Goal: Task Accomplishment & Management: Manage account settings

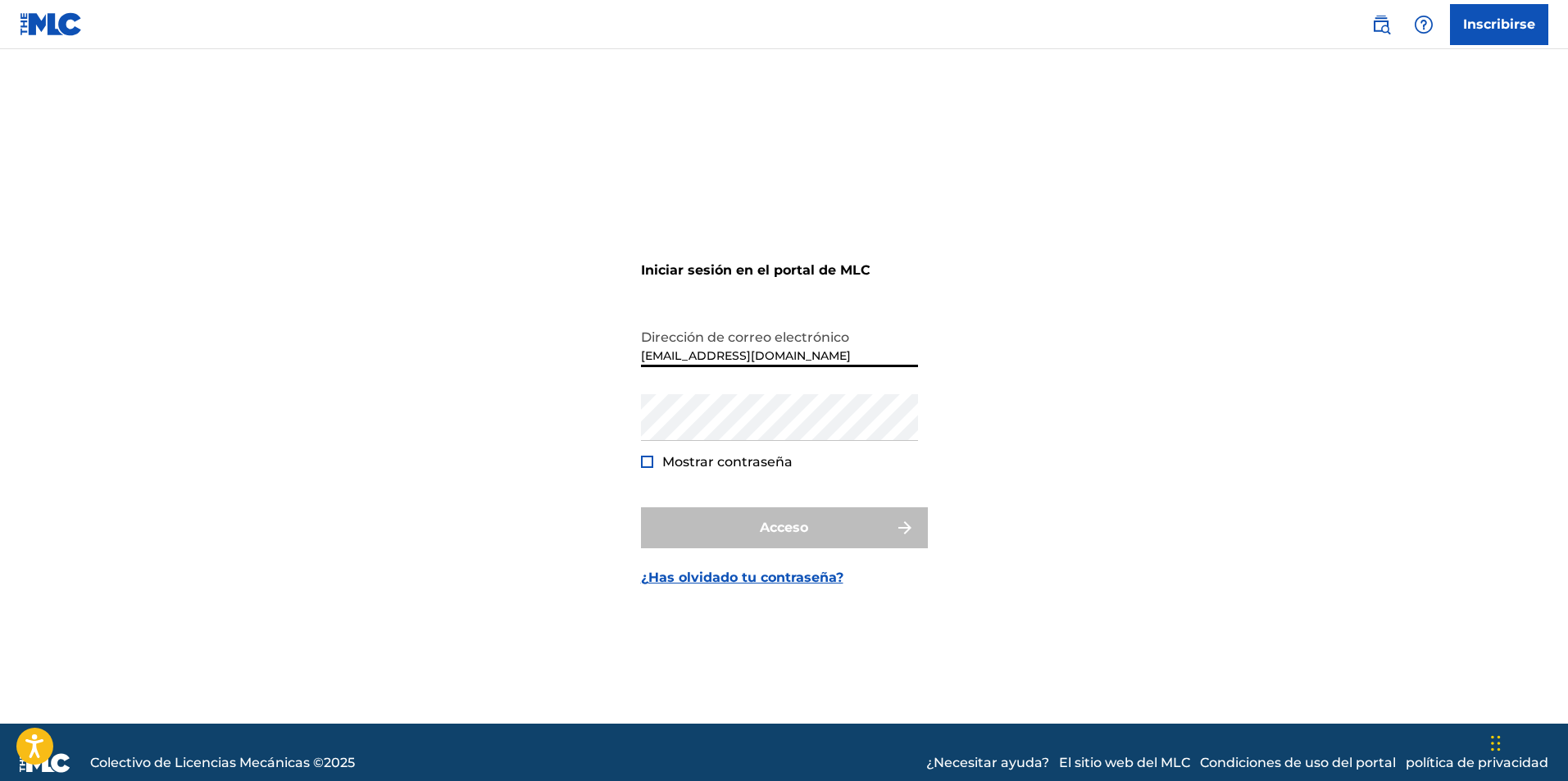
type input "[EMAIL_ADDRESS][DOMAIN_NAME]"
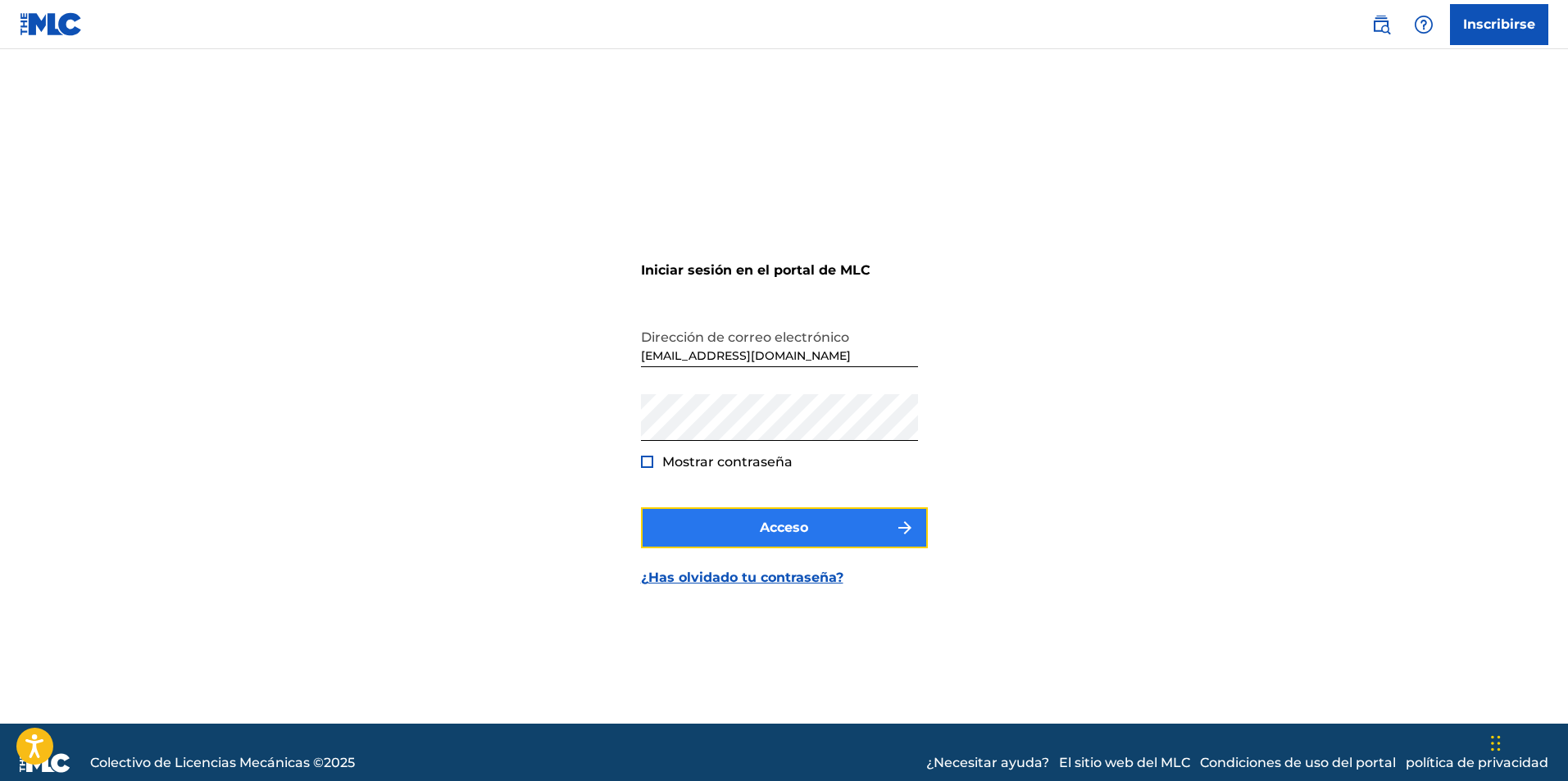
click at [805, 535] on font "Acceso" at bounding box center [784, 528] width 48 height 20
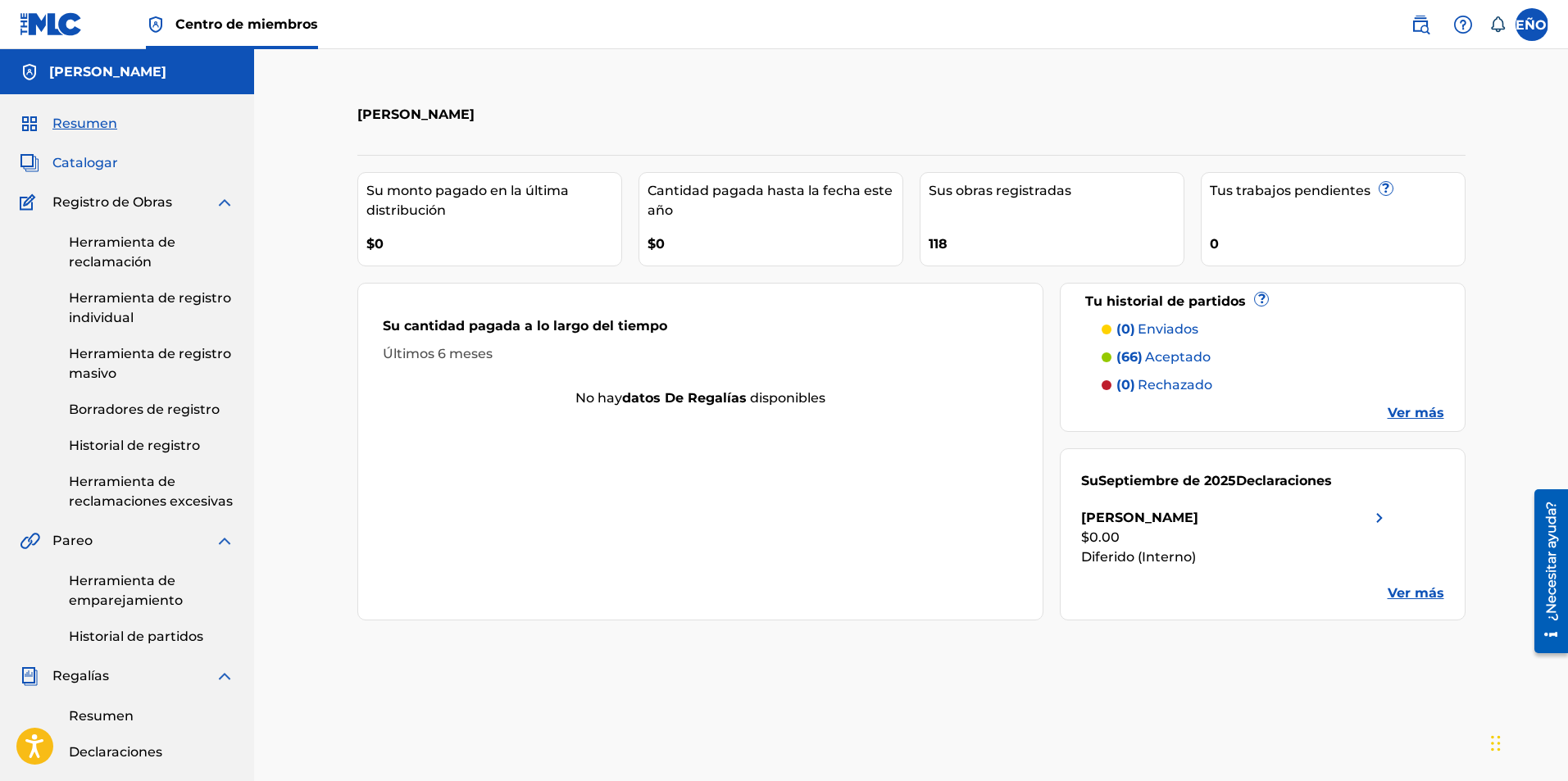
click at [83, 160] on font "Catalogar" at bounding box center [85, 163] width 66 height 16
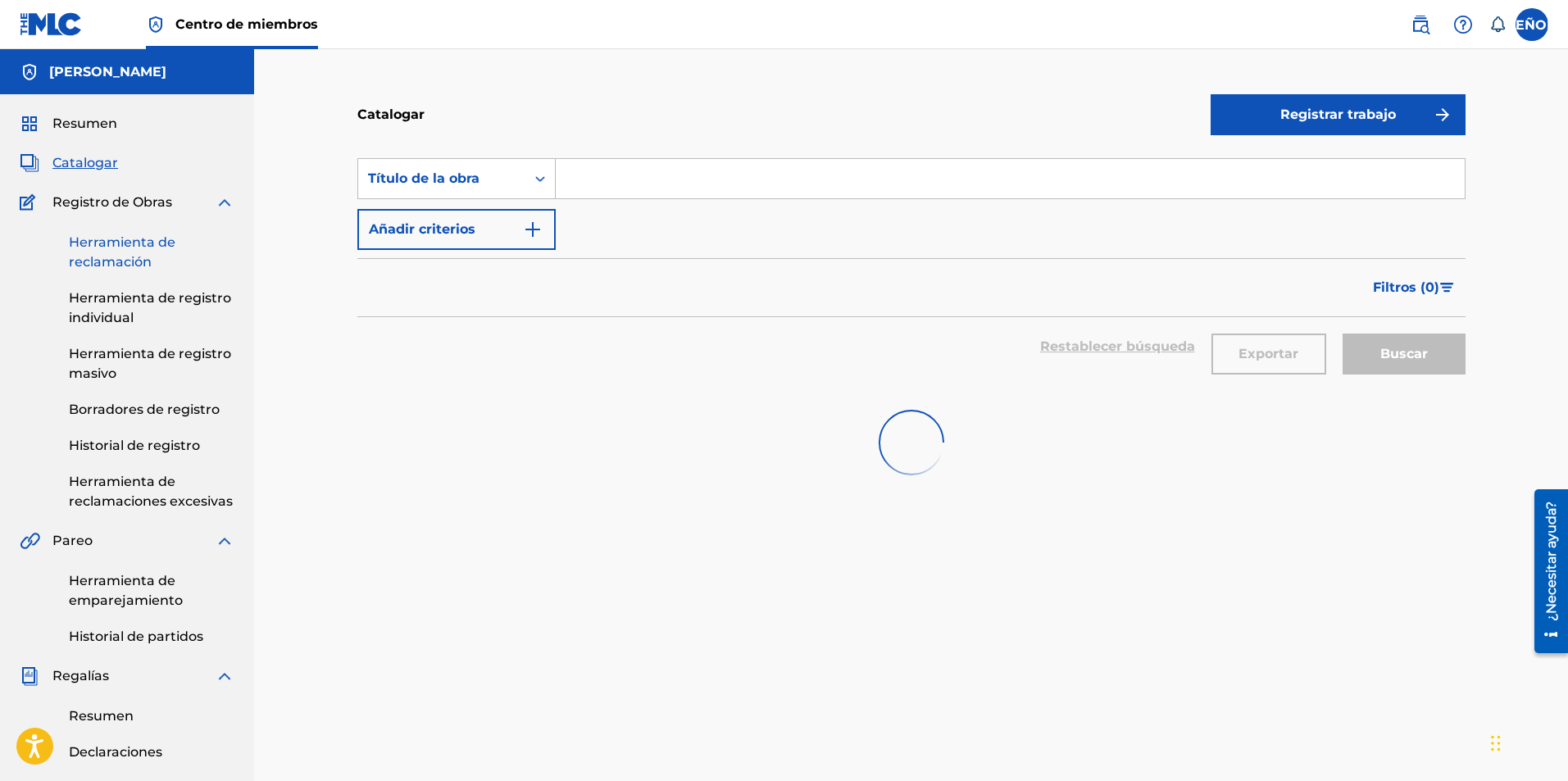
click at [115, 268] on font "Herramienta de reclamación" at bounding box center [122, 251] width 107 height 35
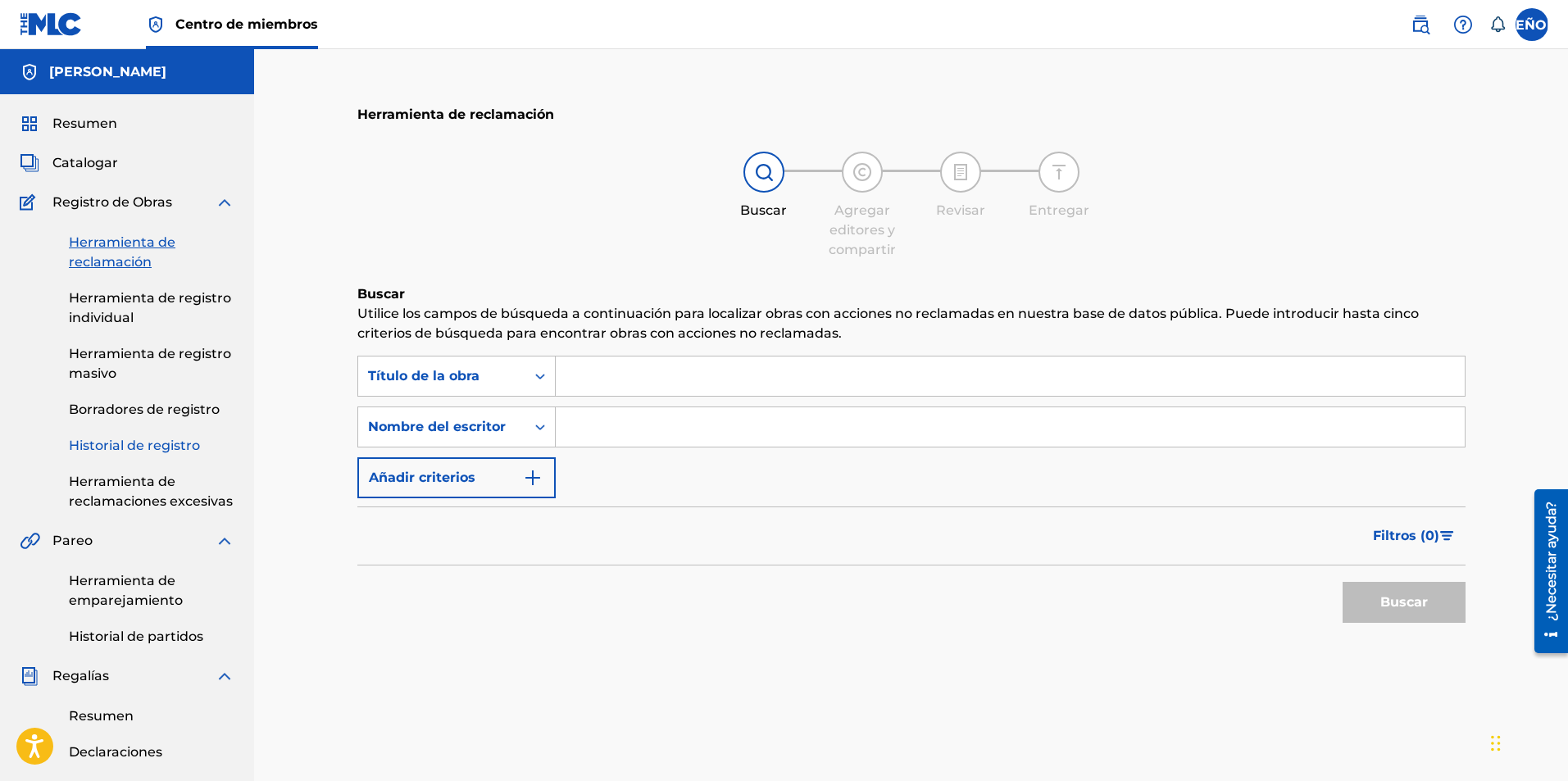
click at [136, 441] on font "Historial de registro" at bounding box center [135, 445] width 131 height 16
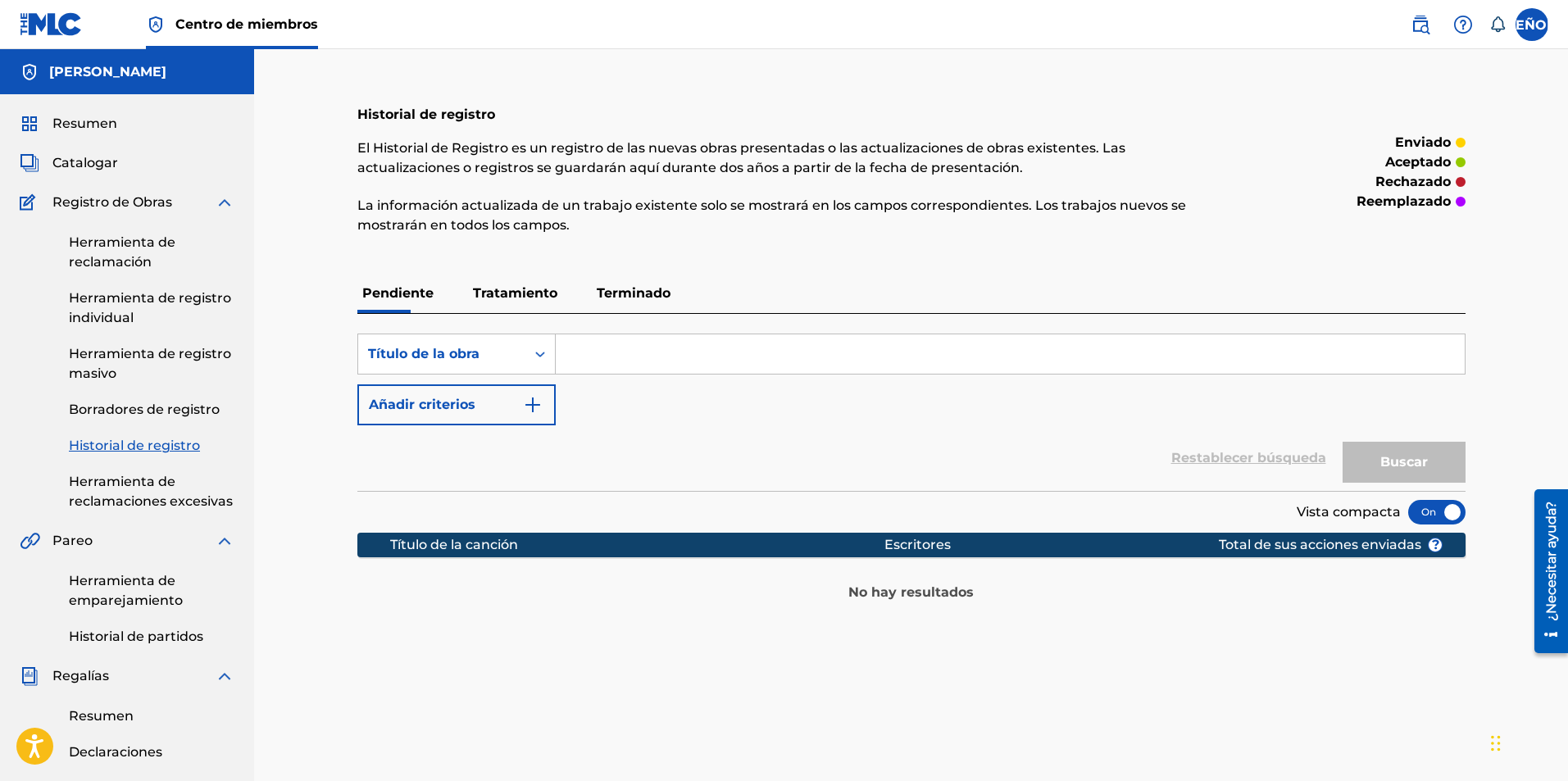
click at [481, 291] on font "Tratamiento" at bounding box center [515, 292] width 85 height 16
click at [618, 301] on p "Terminado" at bounding box center [634, 293] width 84 height 39
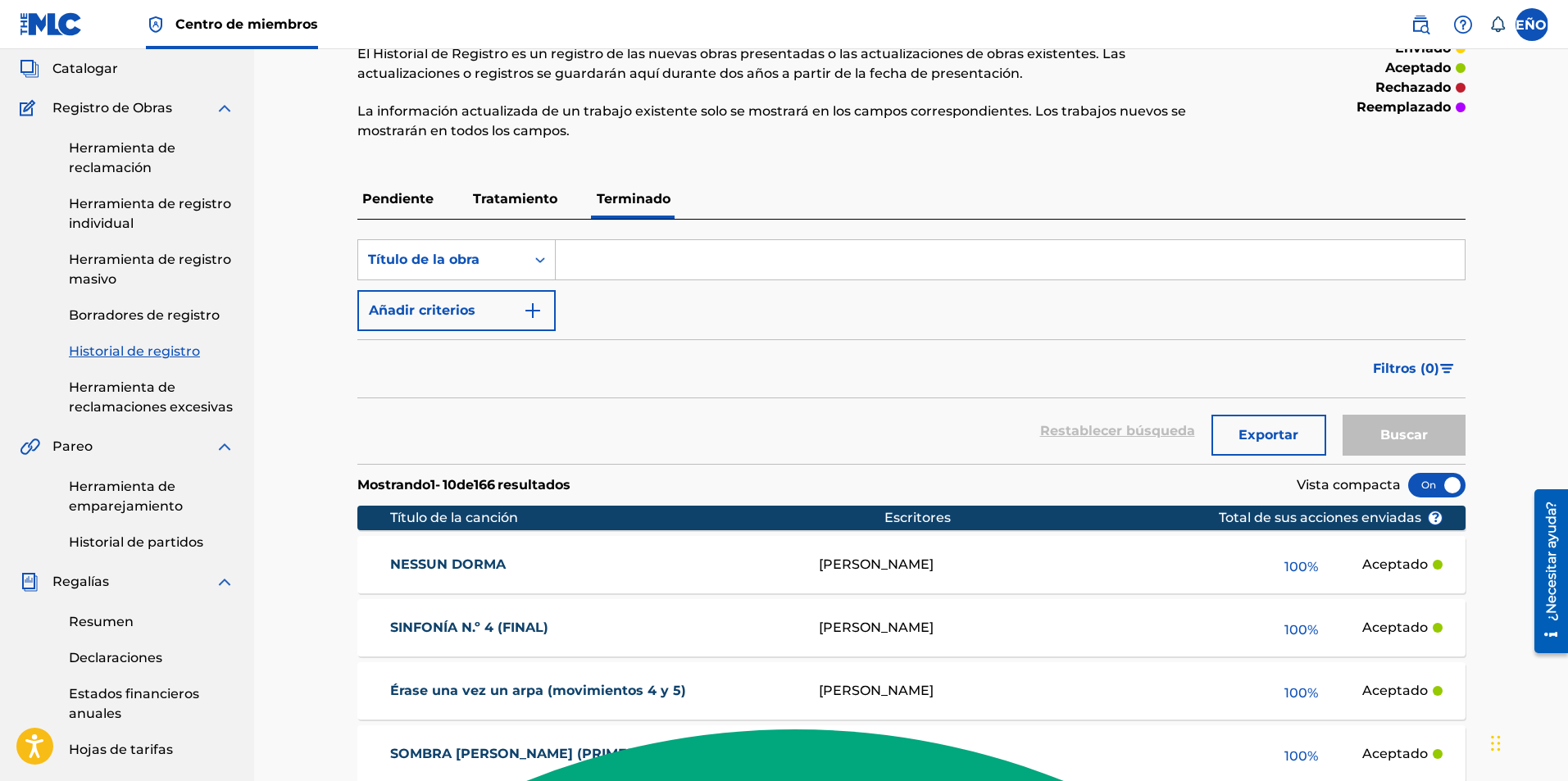
scroll to position [85, 0]
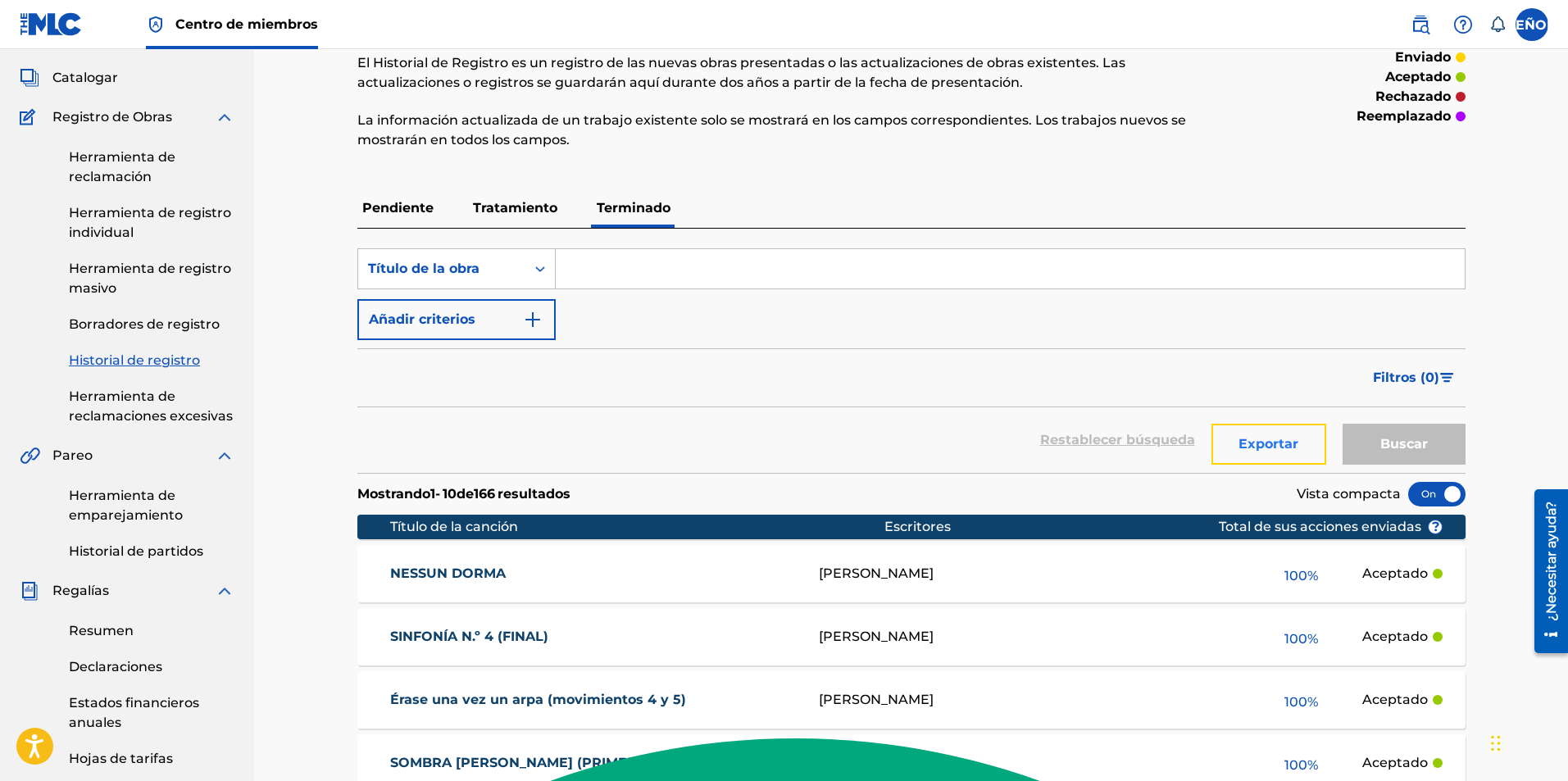
click at [1266, 450] on font "Exportar" at bounding box center [1268, 443] width 60 height 16
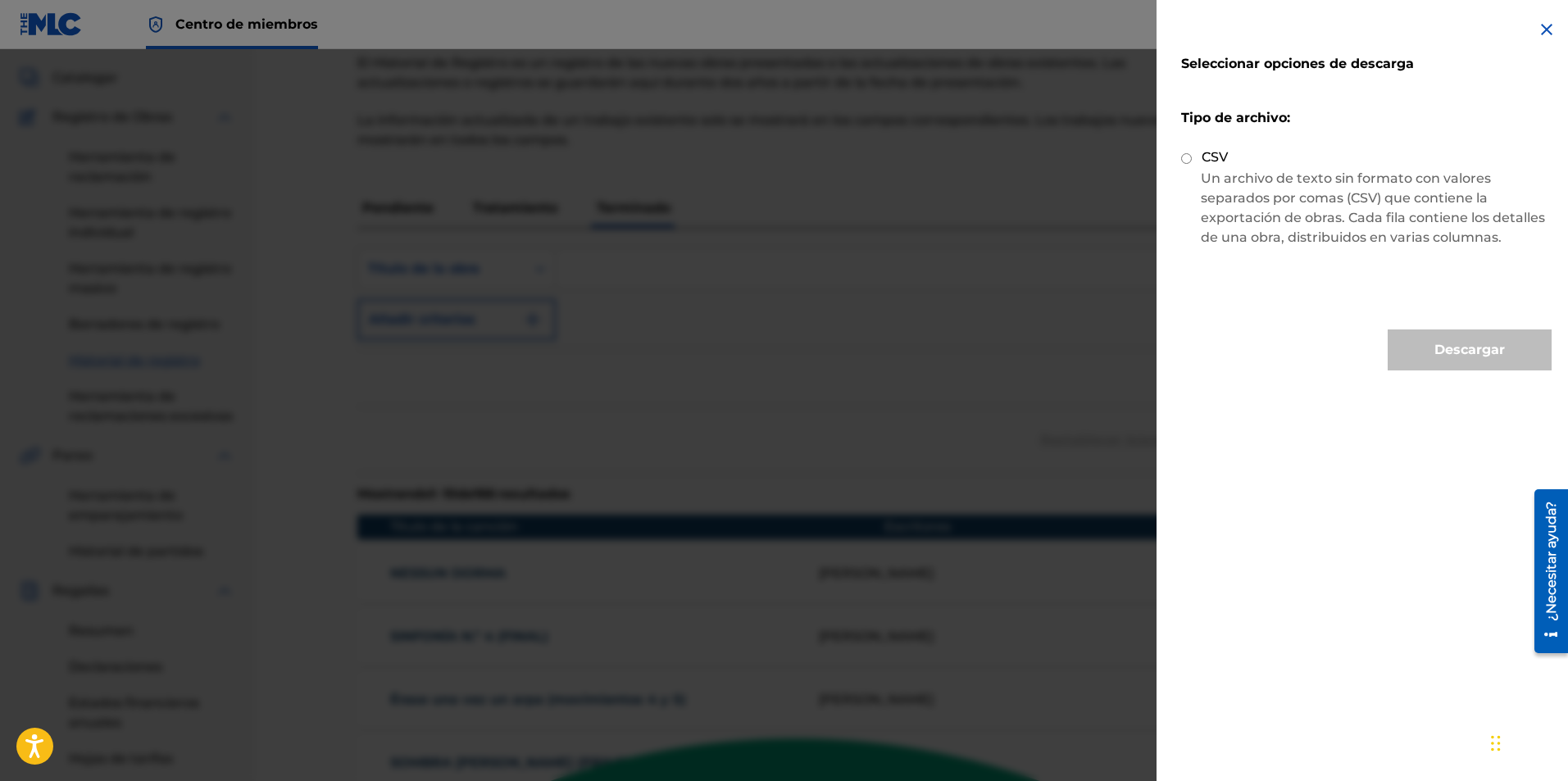
click at [1187, 162] on input "CSV" at bounding box center [1186, 158] width 11 height 11
radio input "true"
click at [1470, 356] on font "Descargar" at bounding box center [1469, 349] width 71 height 16
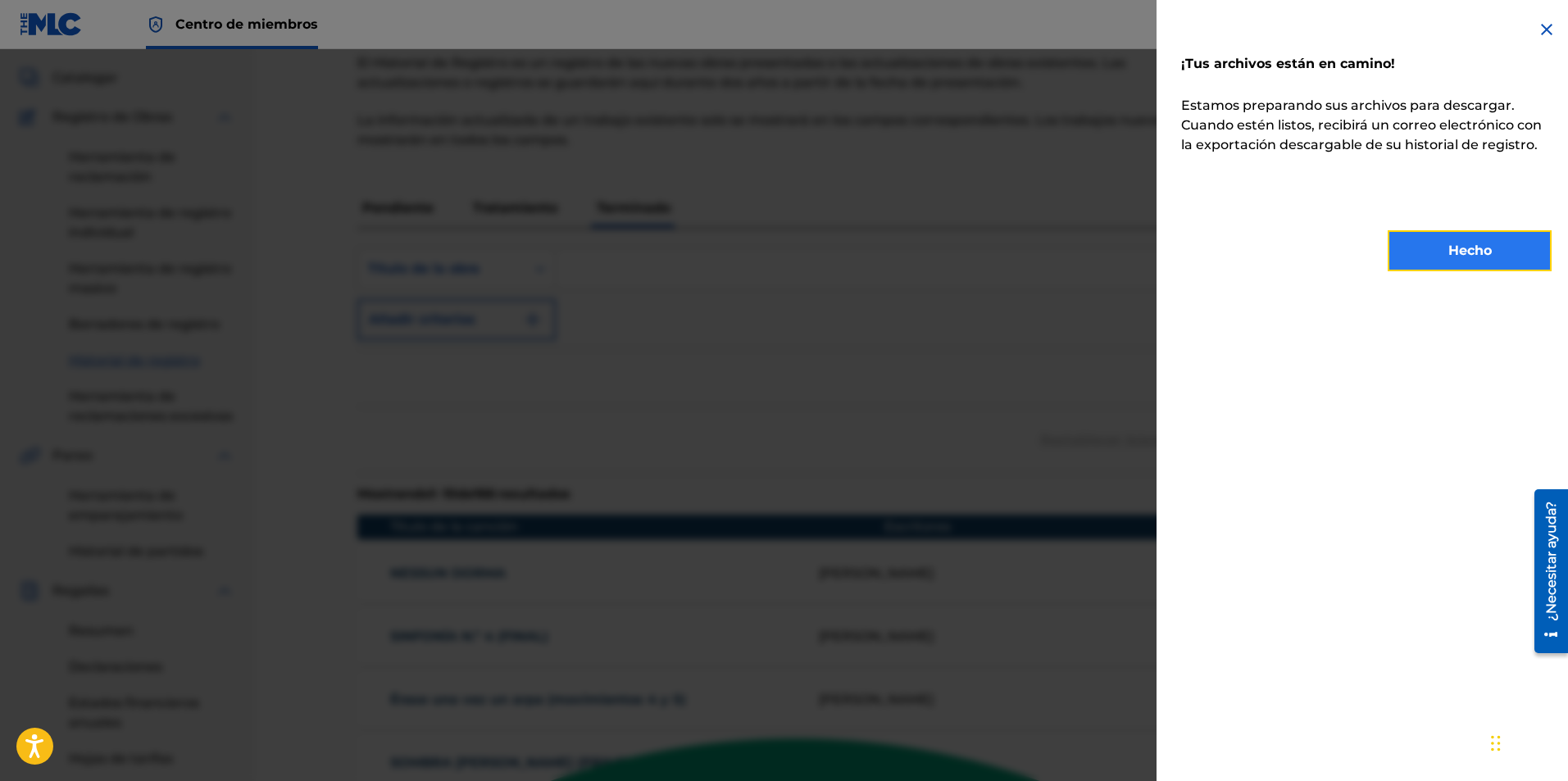
click at [1453, 249] on font "Hecho" at bounding box center [1469, 250] width 44 height 16
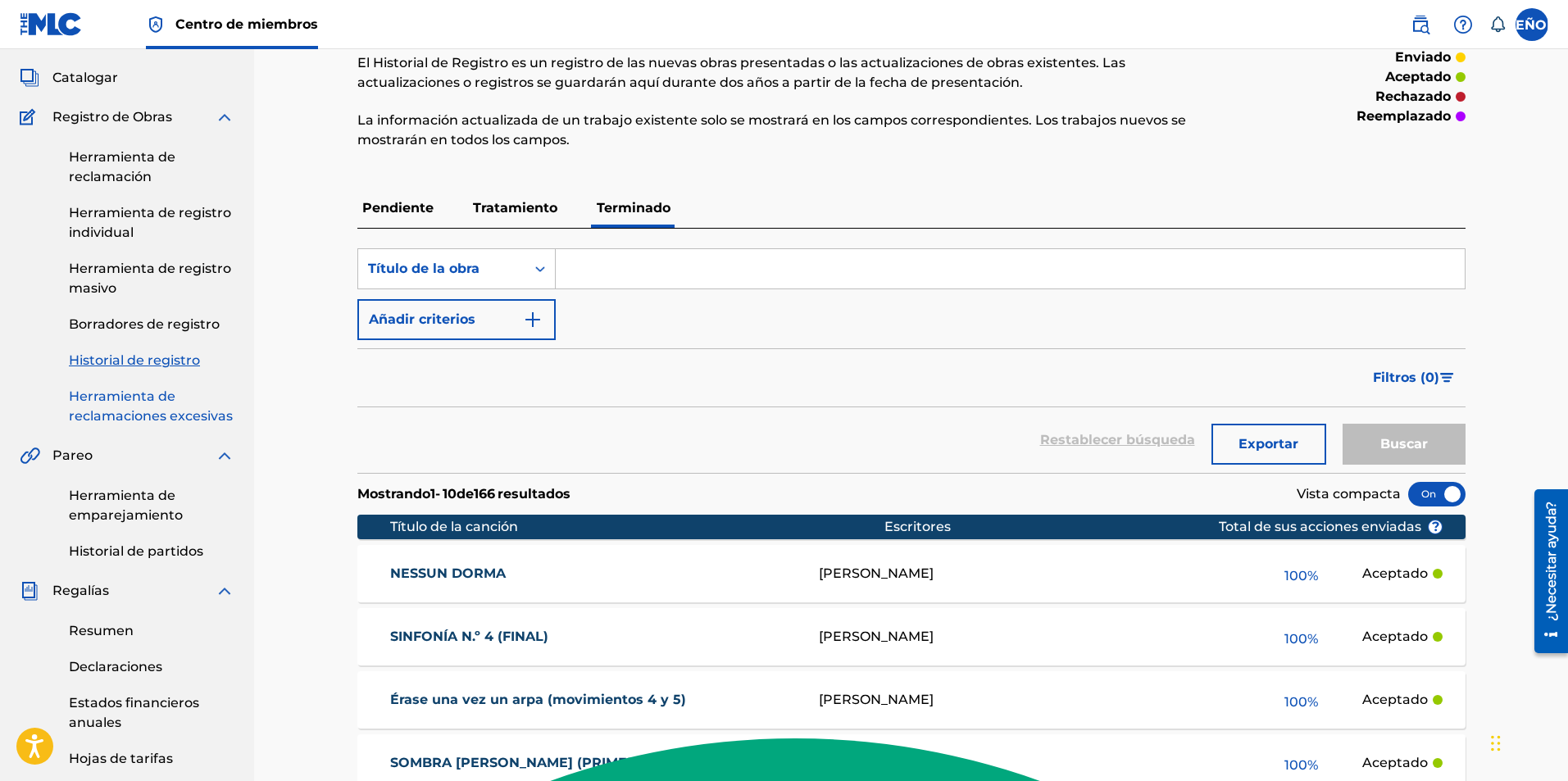
click at [223, 412] on font "Herramienta de reclamaciones excesivas" at bounding box center [151, 406] width 164 height 35
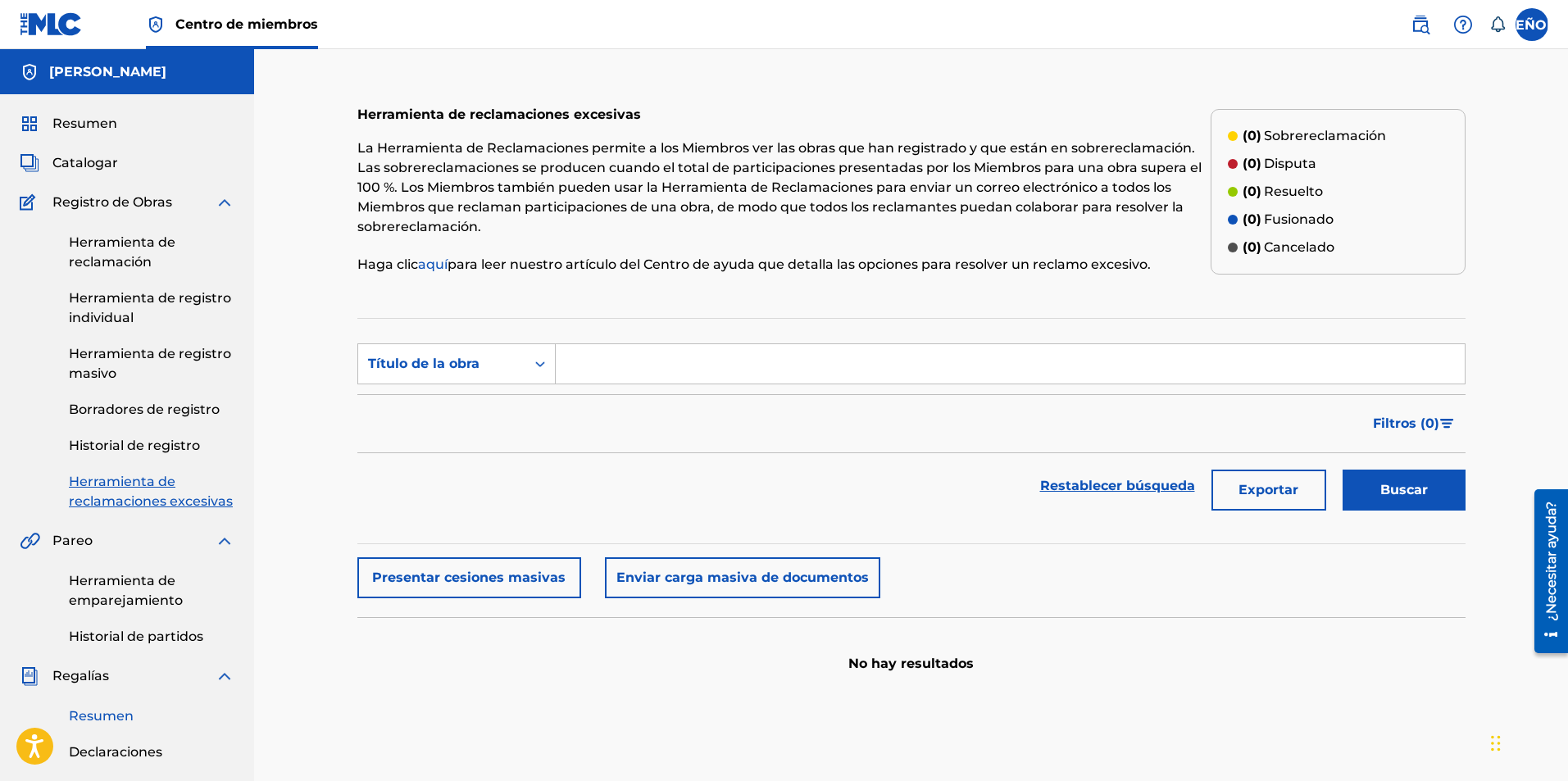
click at [118, 721] on font "Resumen" at bounding box center [101, 715] width 65 height 16
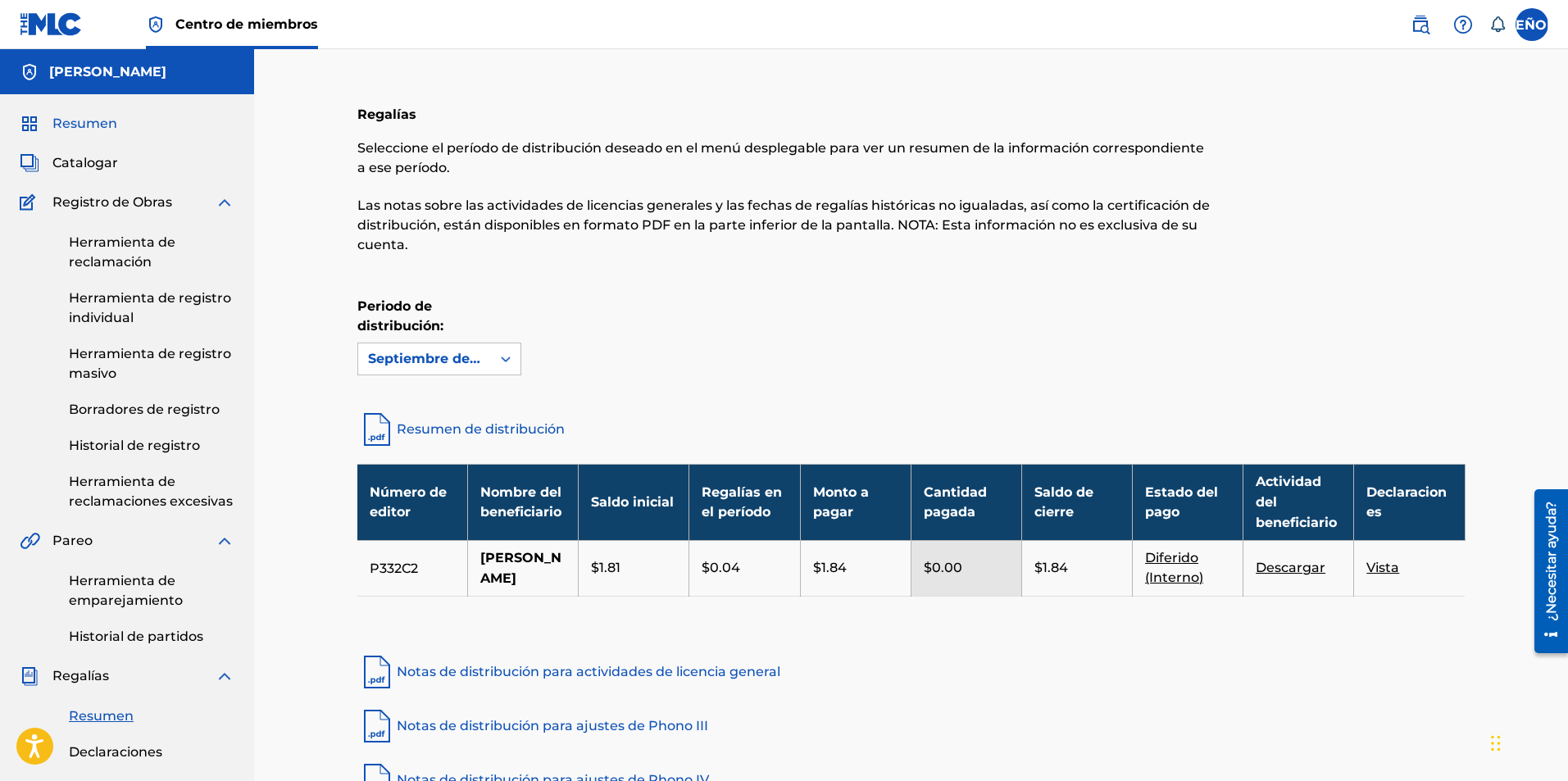
click at [99, 131] on font "Resumen" at bounding box center [85, 123] width 65 height 16
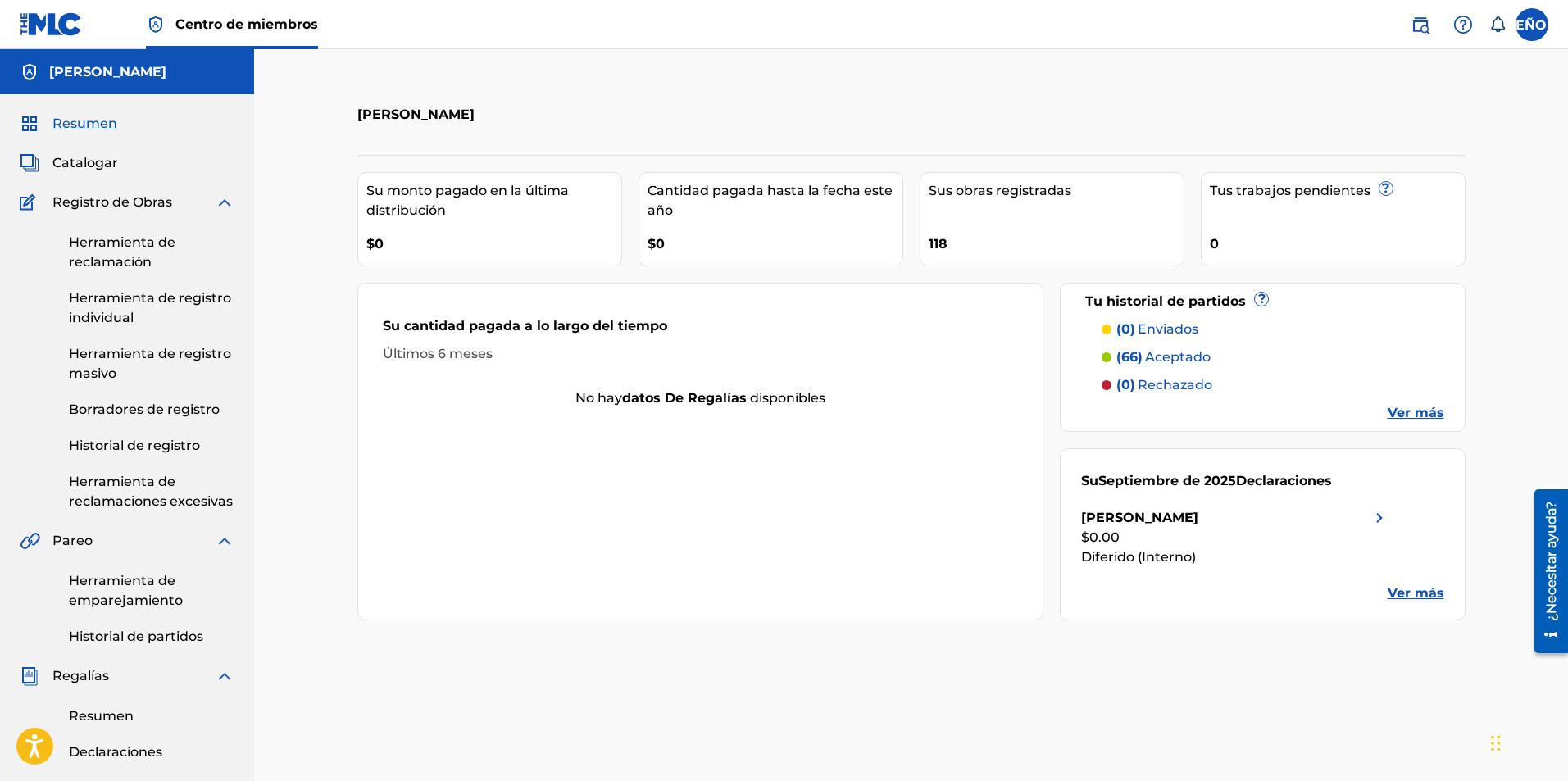
click at [1169, 360] on font "aceptado" at bounding box center [1178, 356] width 66 height 16
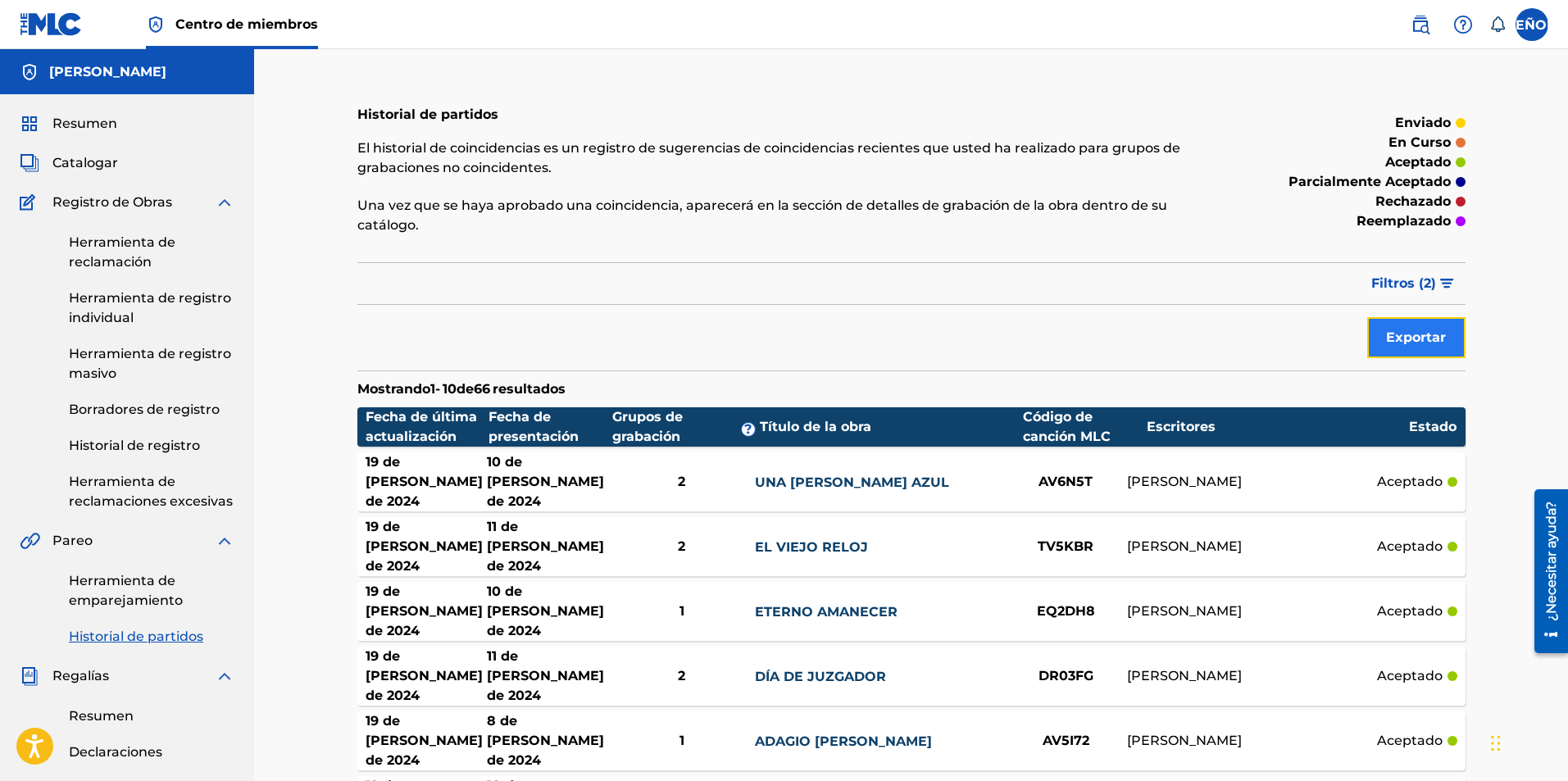
click at [1391, 342] on font "Exportar" at bounding box center [1416, 337] width 60 height 16
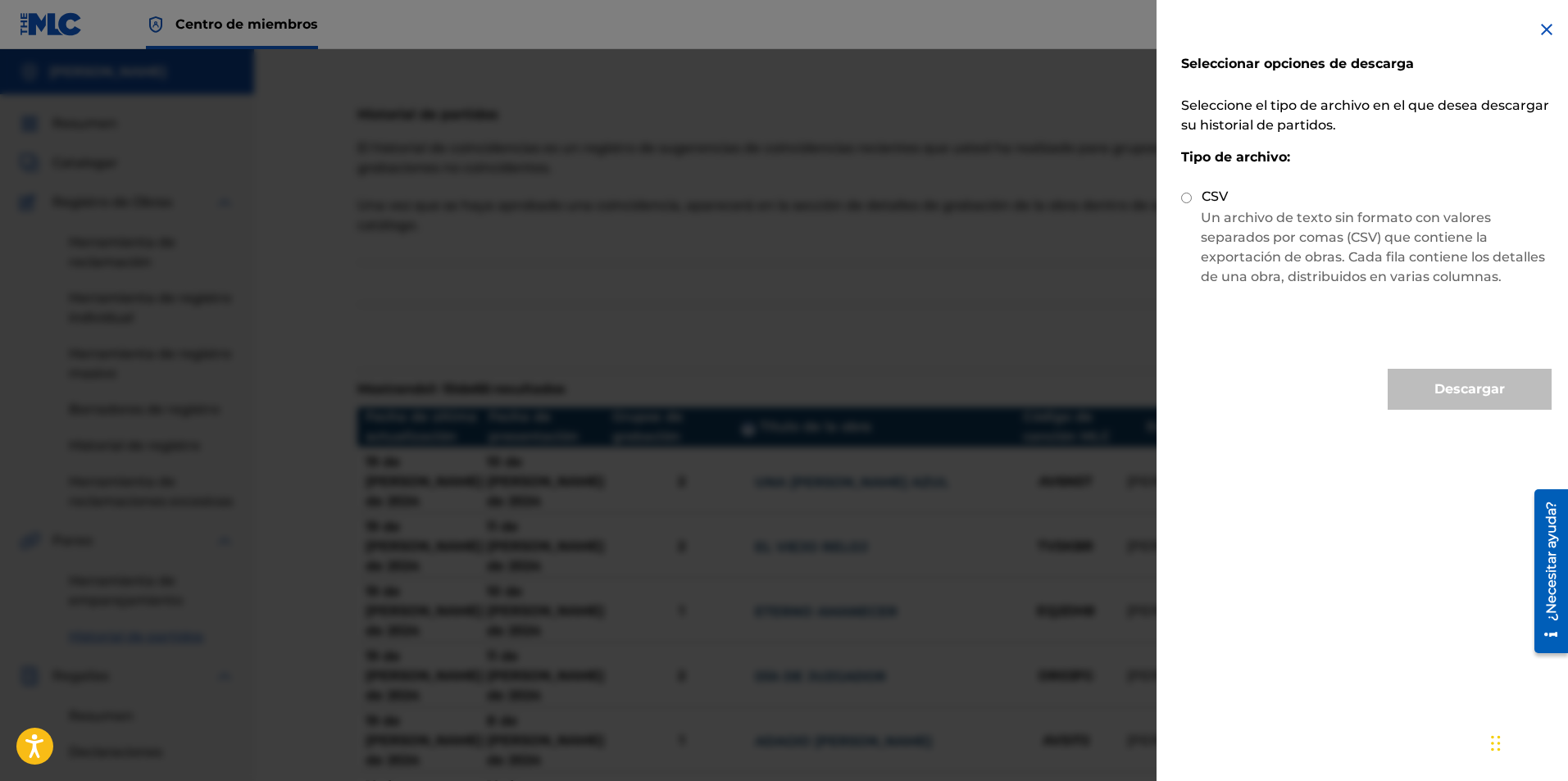
click at [1186, 197] on input "CSV" at bounding box center [1186, 198] width 11 height 11
radio input "true"
click at [1461, 394] on font "Descargar" at bounding box center [1469, 388] width 71 height 16
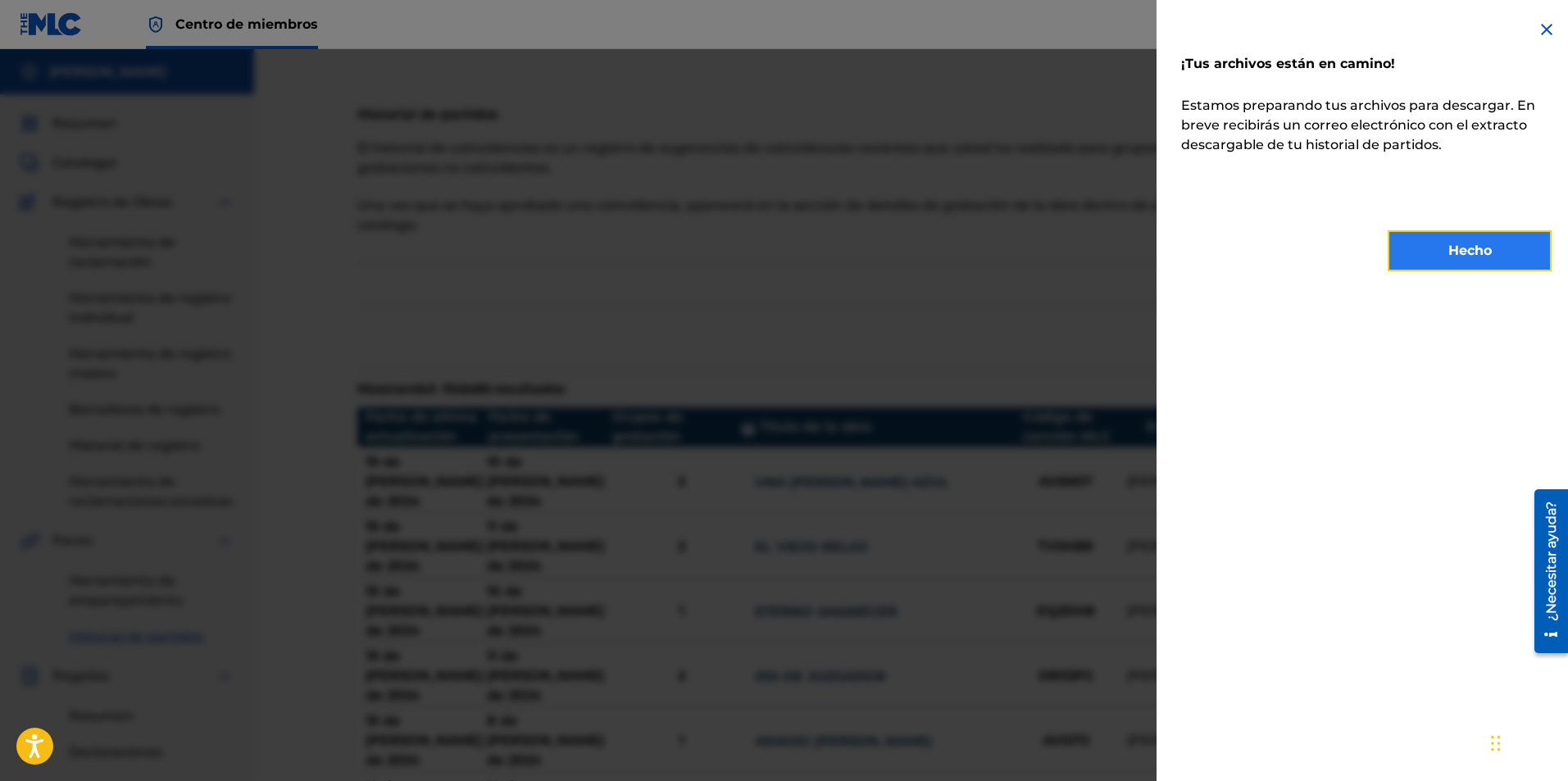
click at [1452, 254] on font "Hecho" at bounding box center [1469, 250] width 44 height 16
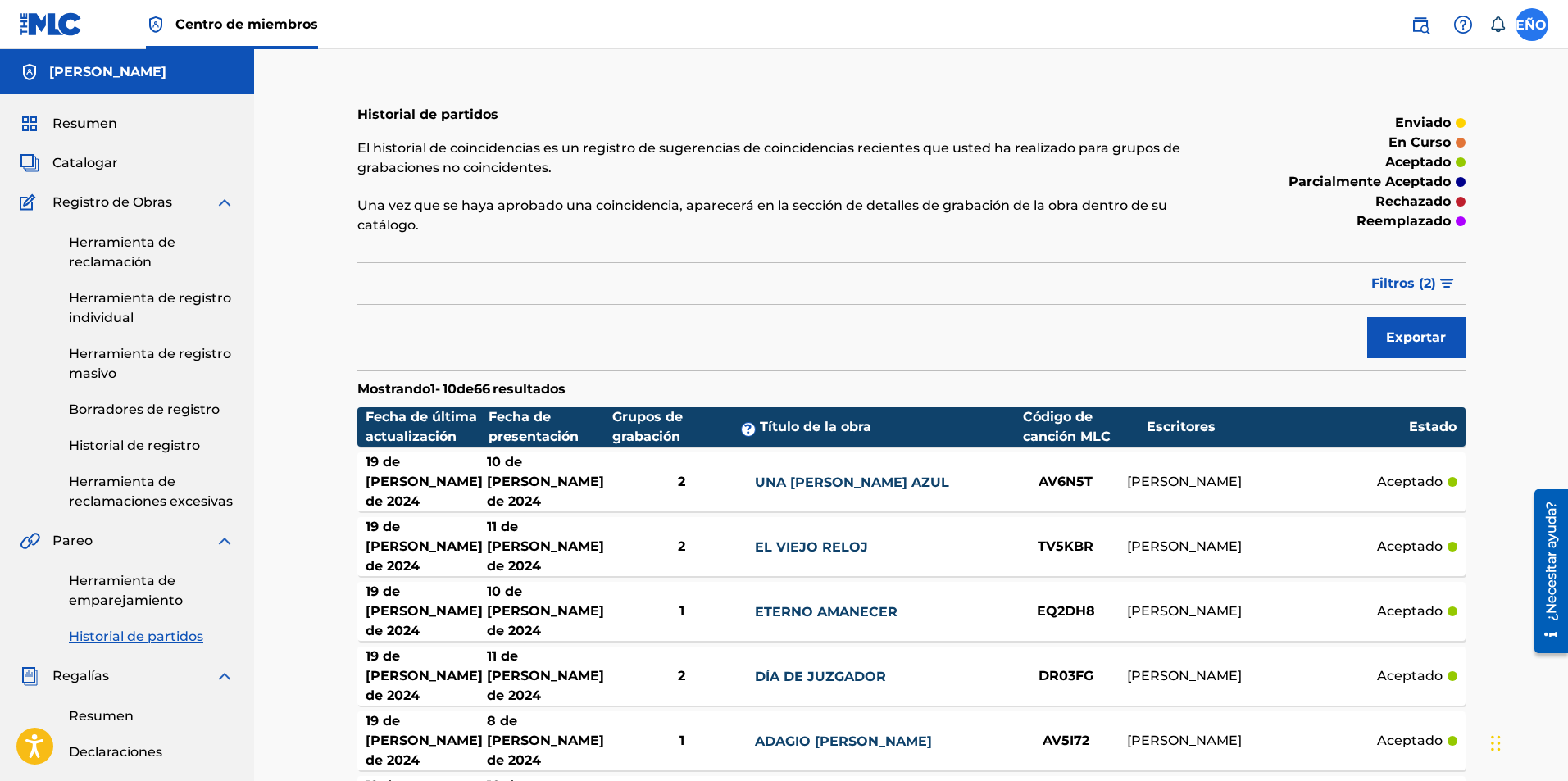
click at [1521, 32] on label at bounding box center [1532, 25] width 33 height 33
click at [1532, 25] on input "SEÑOR [PERSON_NAME] [PERSON_NAME][EMAIL_ADDRESS][DOMAIN_NAME] Preferencias de n…" at bounding box center [1532, 25] width 0 height 0
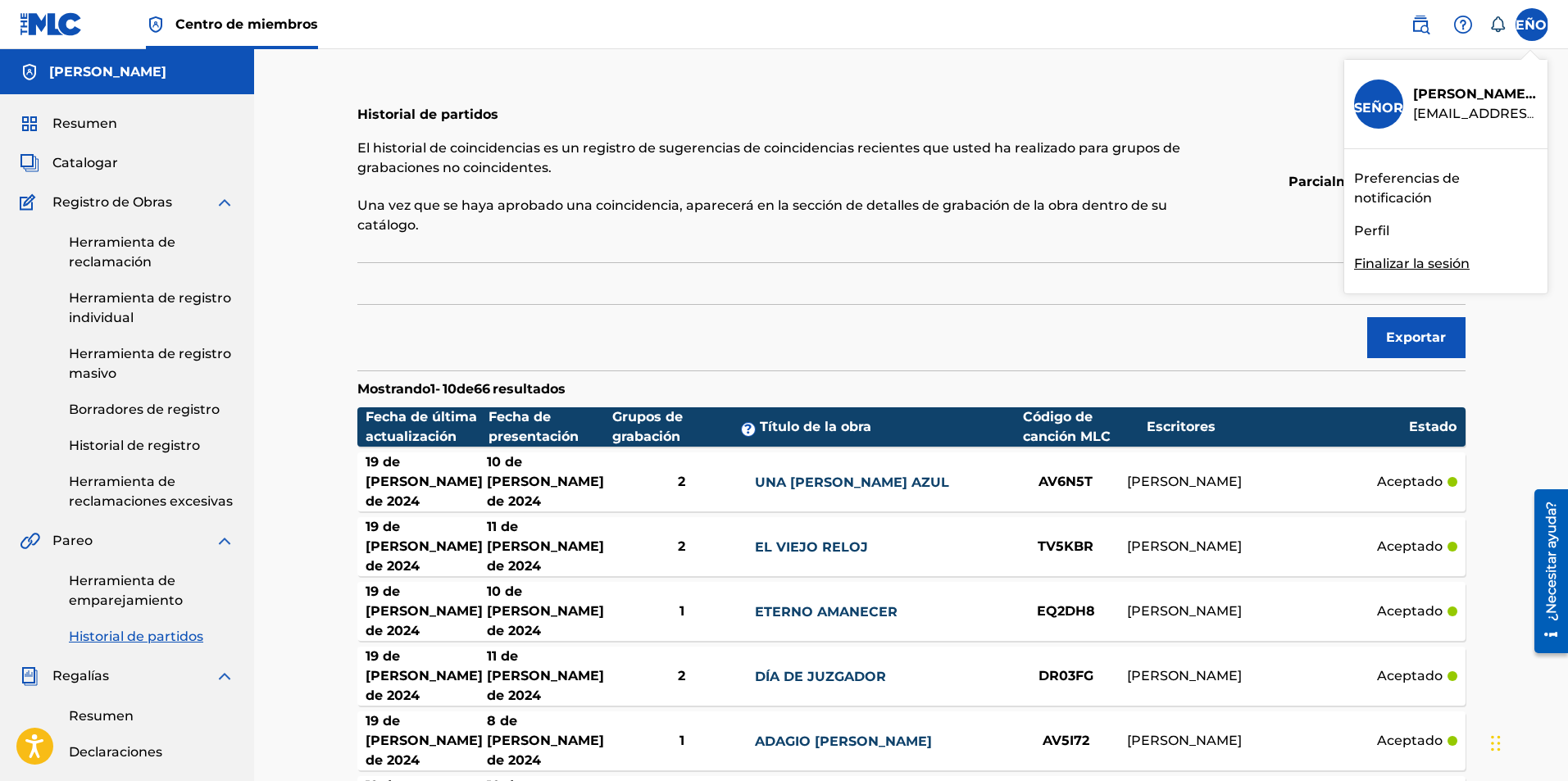
click at [1398, 261] on font "Finalizar la sesión" at bounding box center [1412, 263] width 116 height 16
click at [1532, 25] on input "SEÑOR [PERSON_NAME] [PERSON_NAME][EMAIL_ADDRESS][DOMAIN_NAME] Preferencias de n…" at bounding box center [1532, 25] width 0 height 0
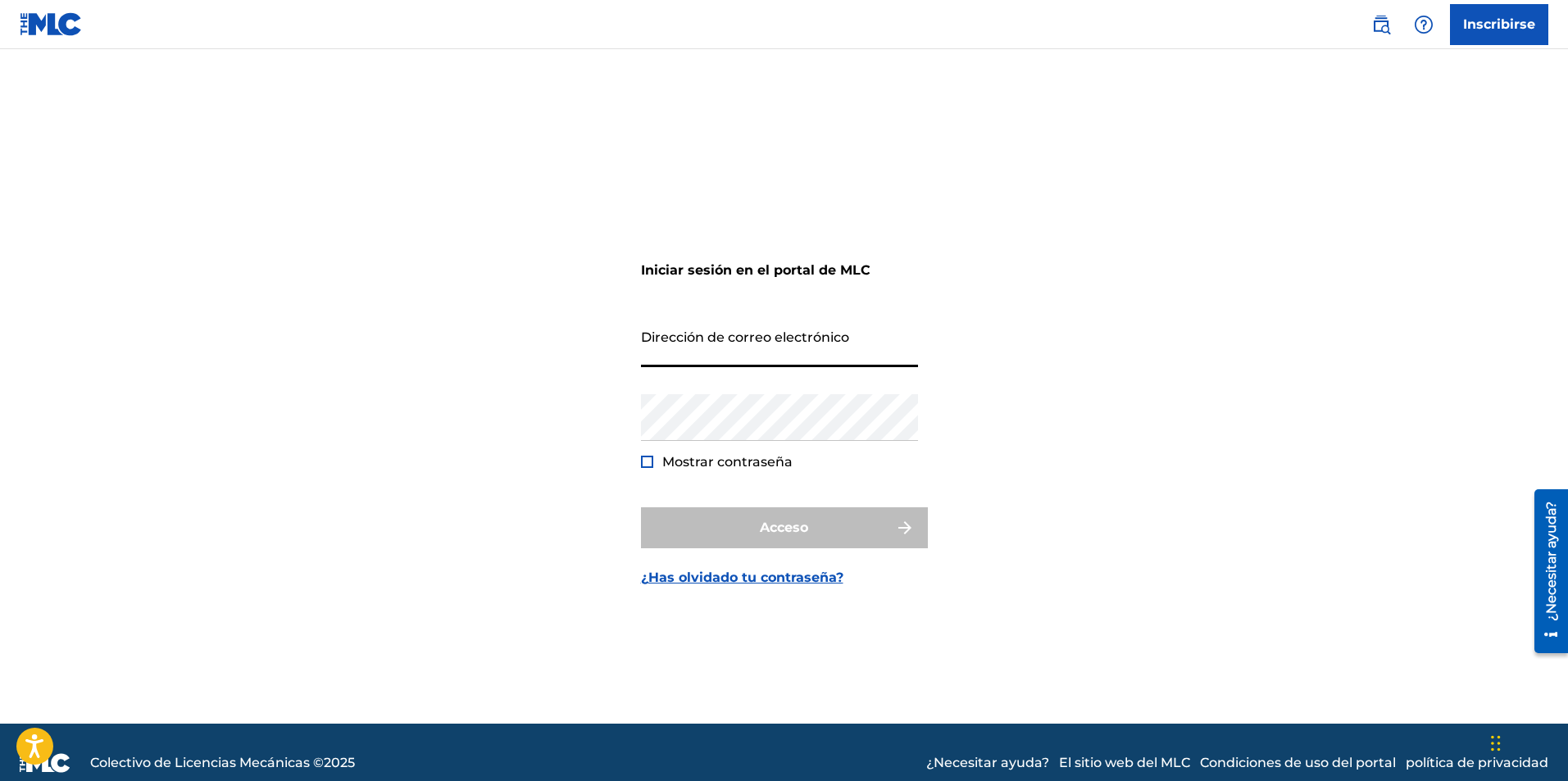
click at [674, 362] on input "Dirección de correo electrónico" at bounding box center [779, 343] width 277 height 47
type input "[EMAIL_ADDRESS][DOMAIN_NAME]"
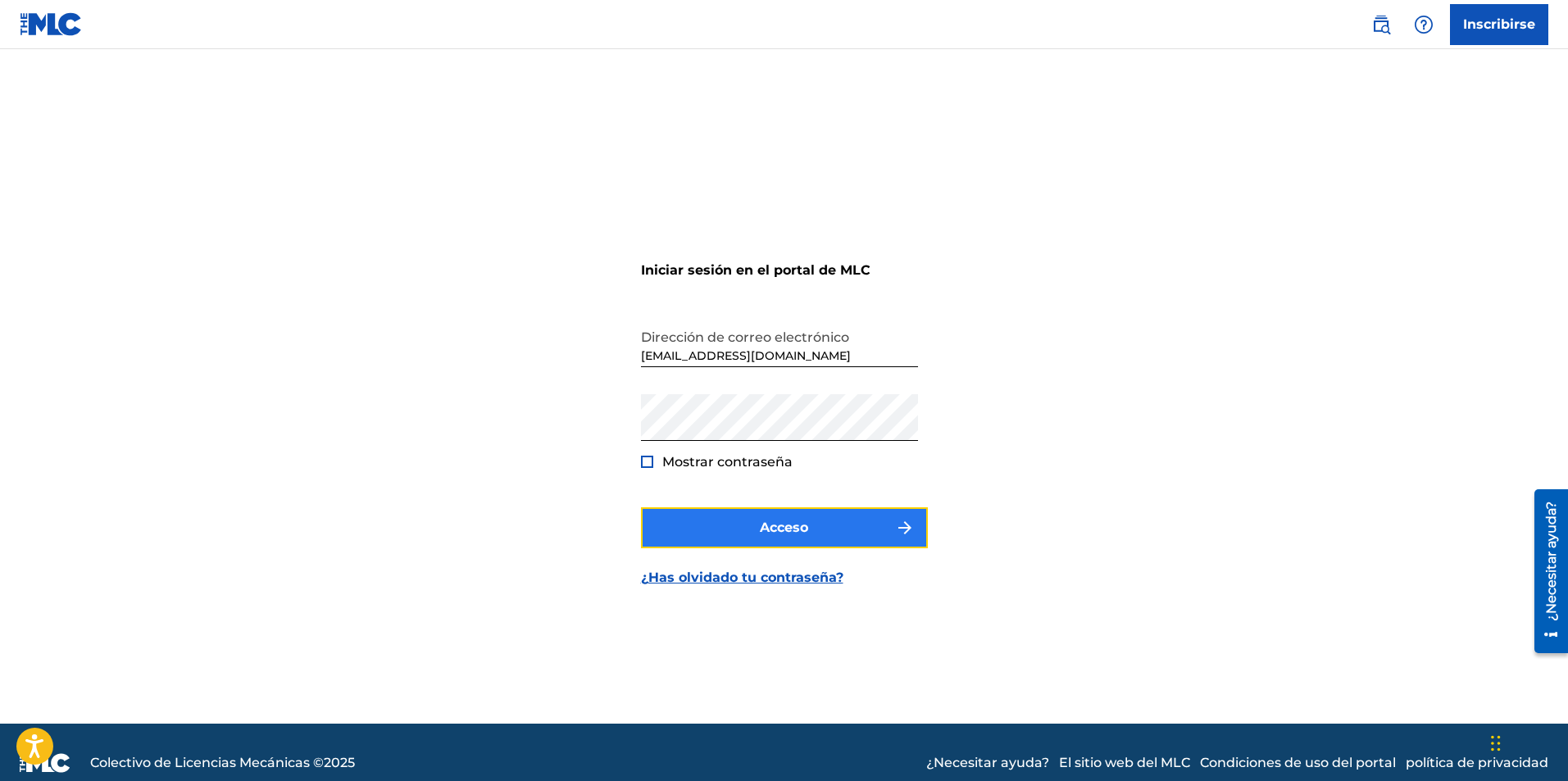
click at [770, 523] on font "Acceso" at bounding box center [784, 527] width 48 height 16
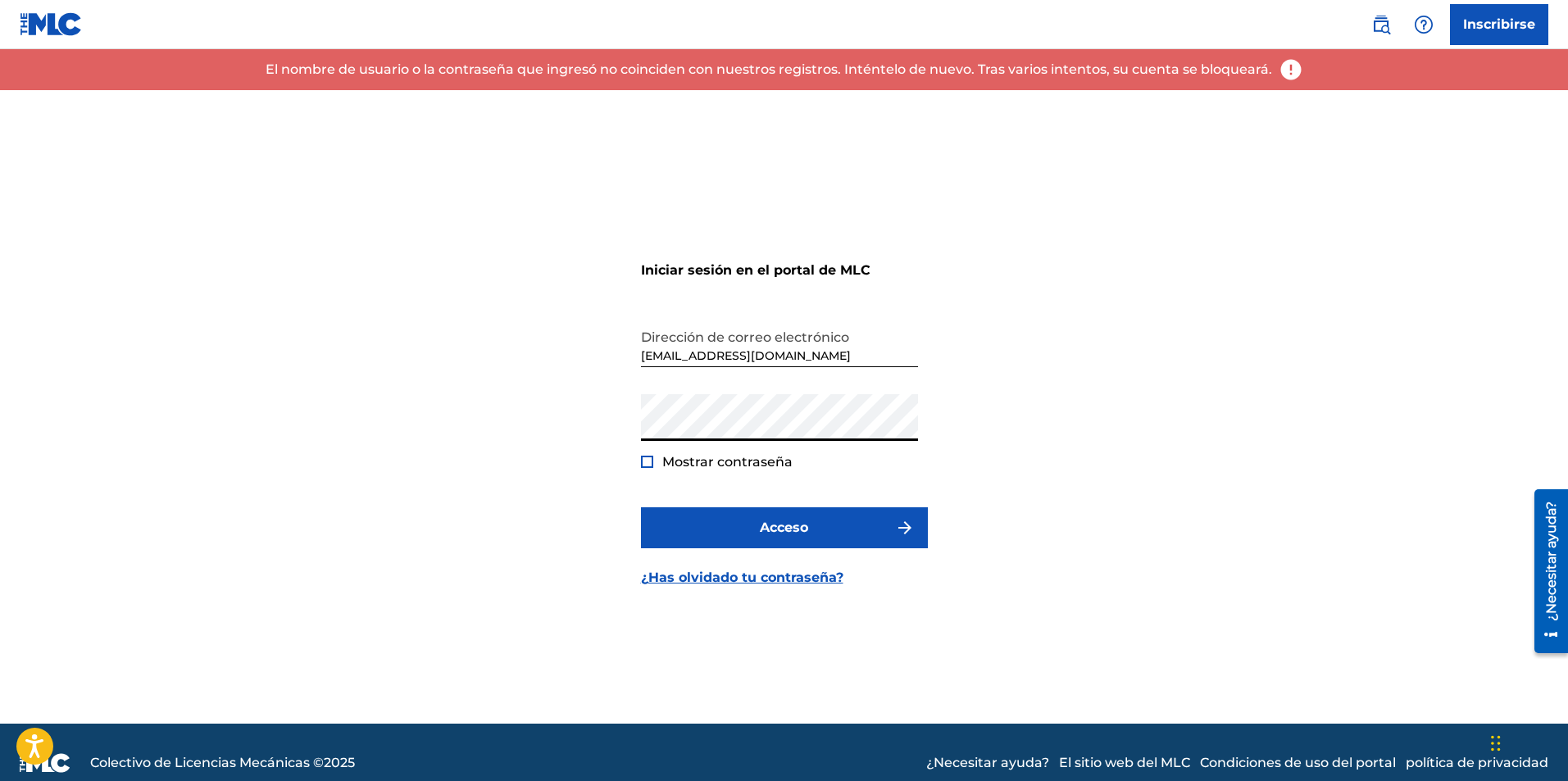
type textarea "15#F"
click at [580, 420] on div "Iniciar sesión en el portal de MLC Dirección de correo electrónico [EMAIL_ADDRE…" at bounding box center [784, 407] width 1147 height 633
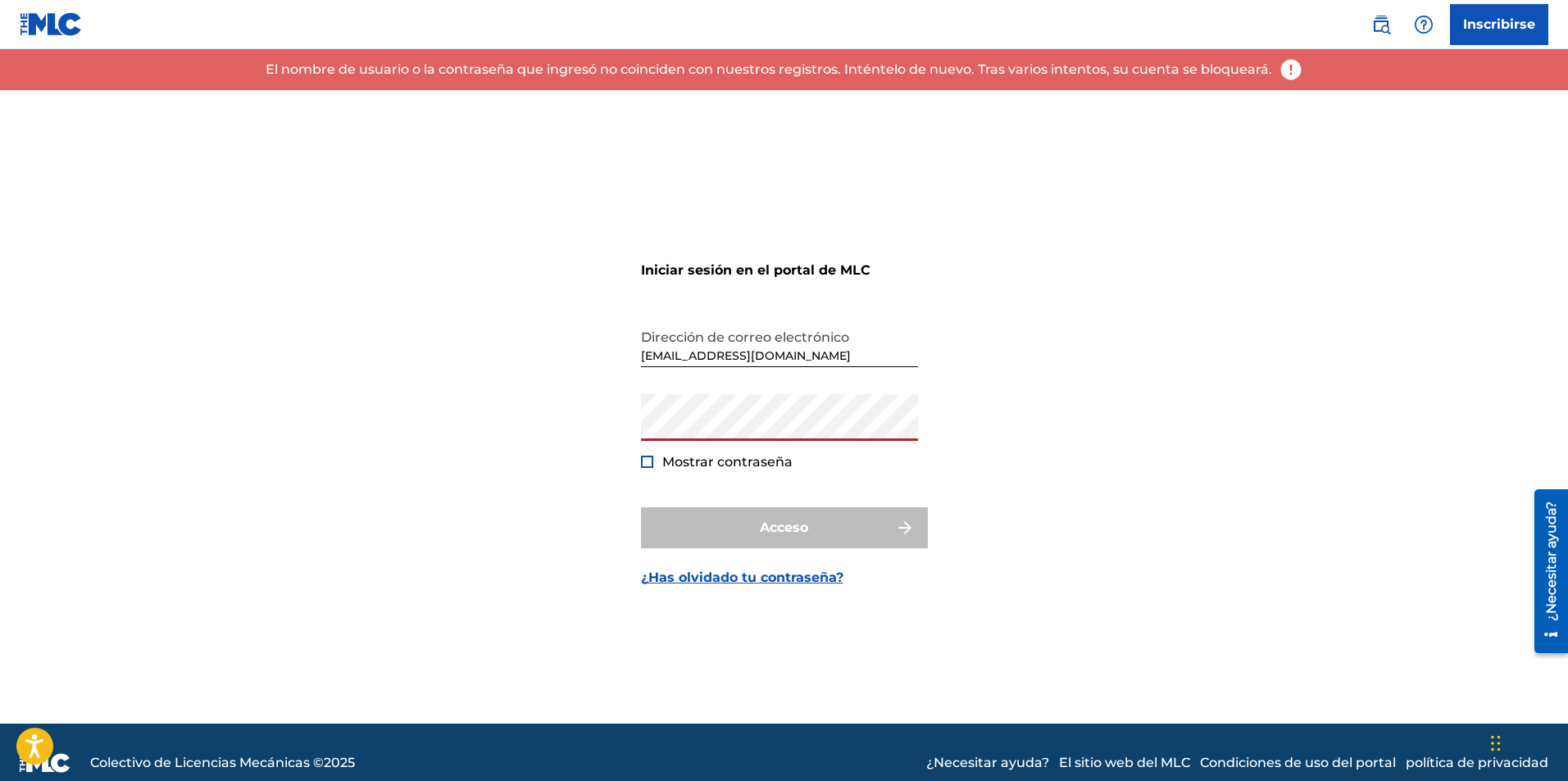
click at [653, 464] on div "Mostrar contraseña" at bounding box center [716, 462] width 152 height 19
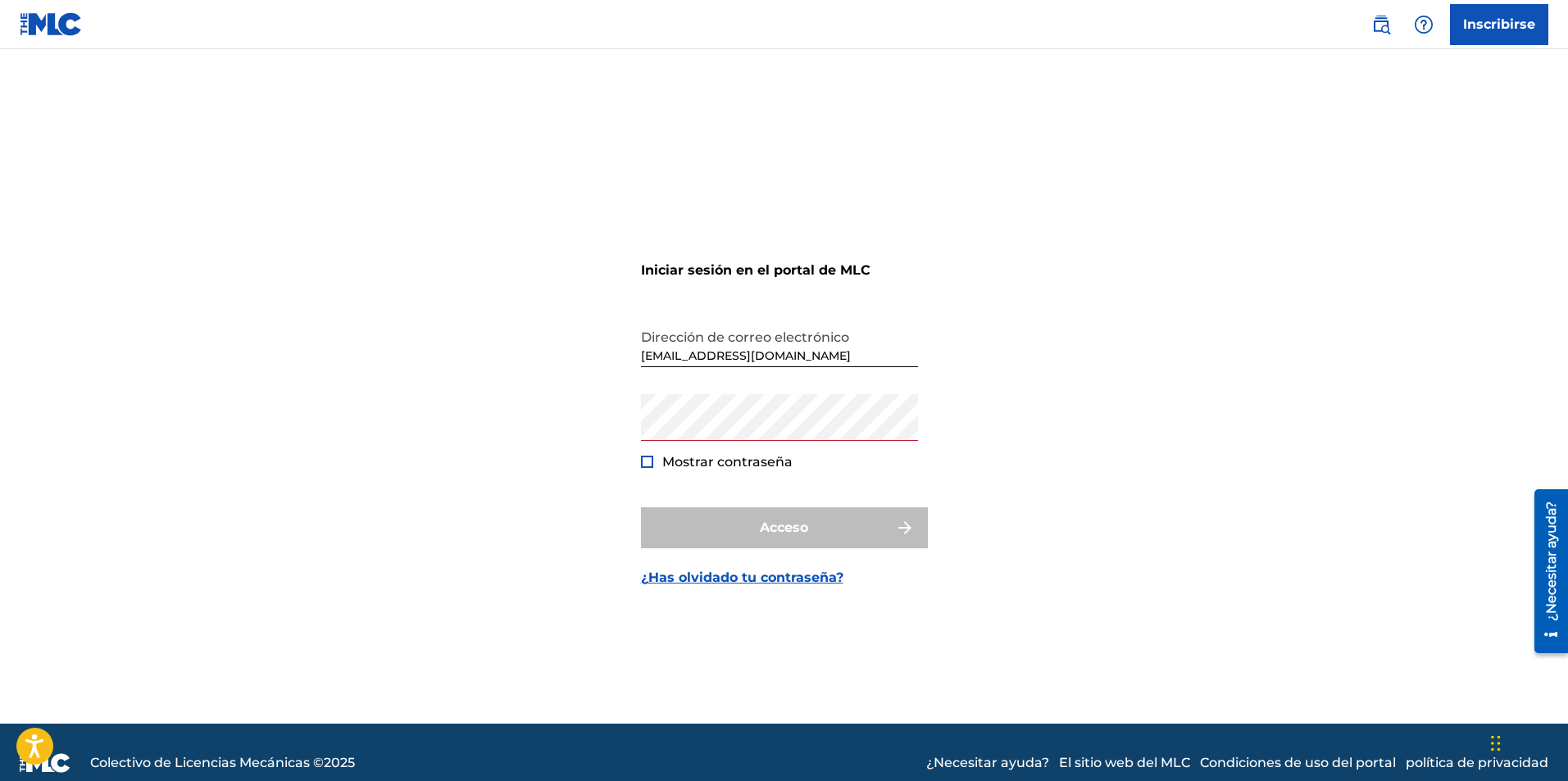
click at [653, 464] on div "Mostrar contraseña" at bounding box center [716, 462] width 152 height 19
click at [653, 462] on div "Mostrar contraseña" at bounding box center [716, 462] width 152 height 19
click at [650, 462] on div at bounding box center [646, 462] width 12 height 12
click at [642, 460] on img at bounding box center [646, 462] width 9 height 9
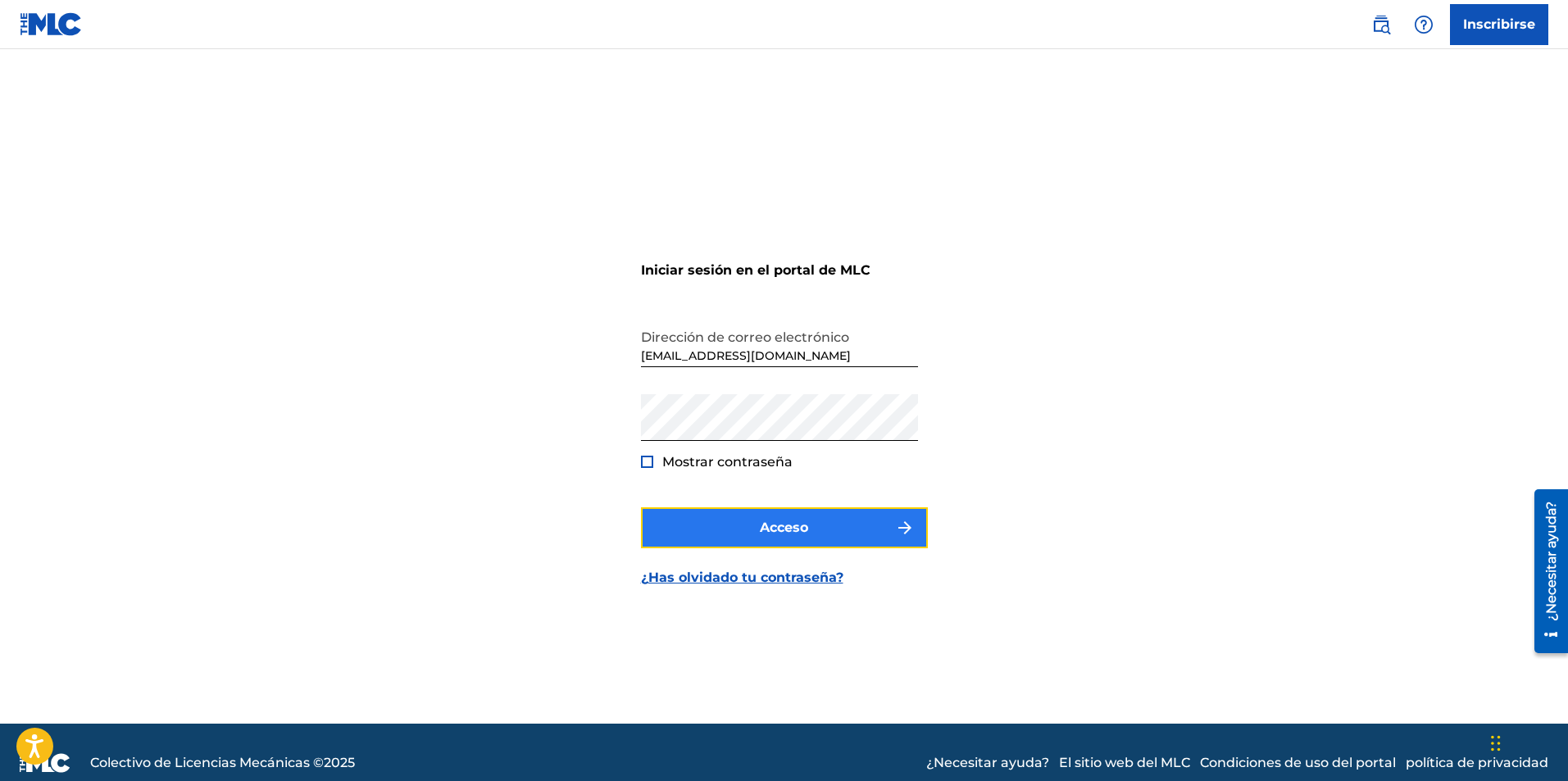
click at [748, 530] on button "Acceso" at bounding box center [784, 528] width 287 height 41
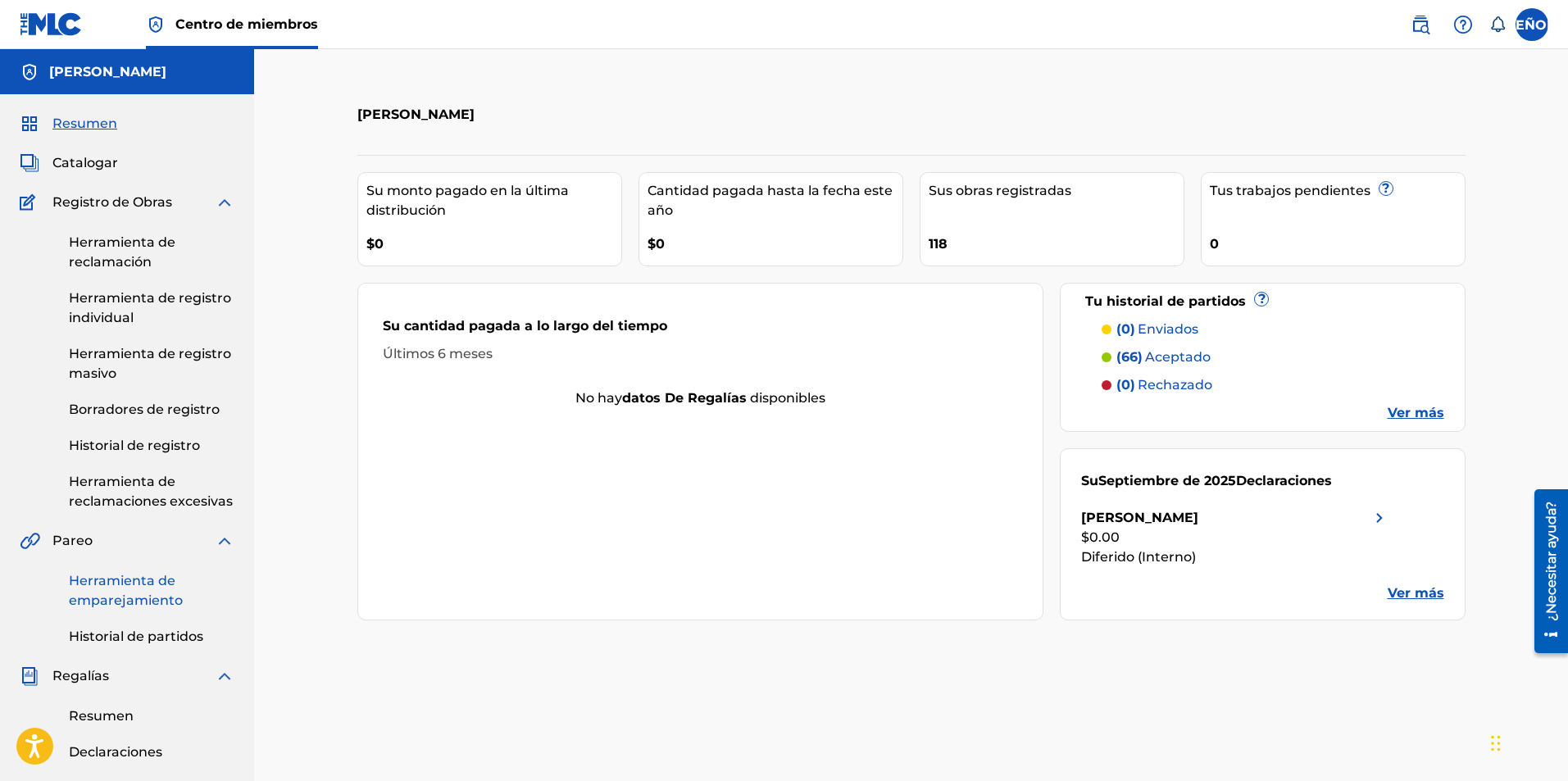
click at [117, 593] on font "Herramienta de emparejamiento" at bounding box center [126, 590] width 114 height 35
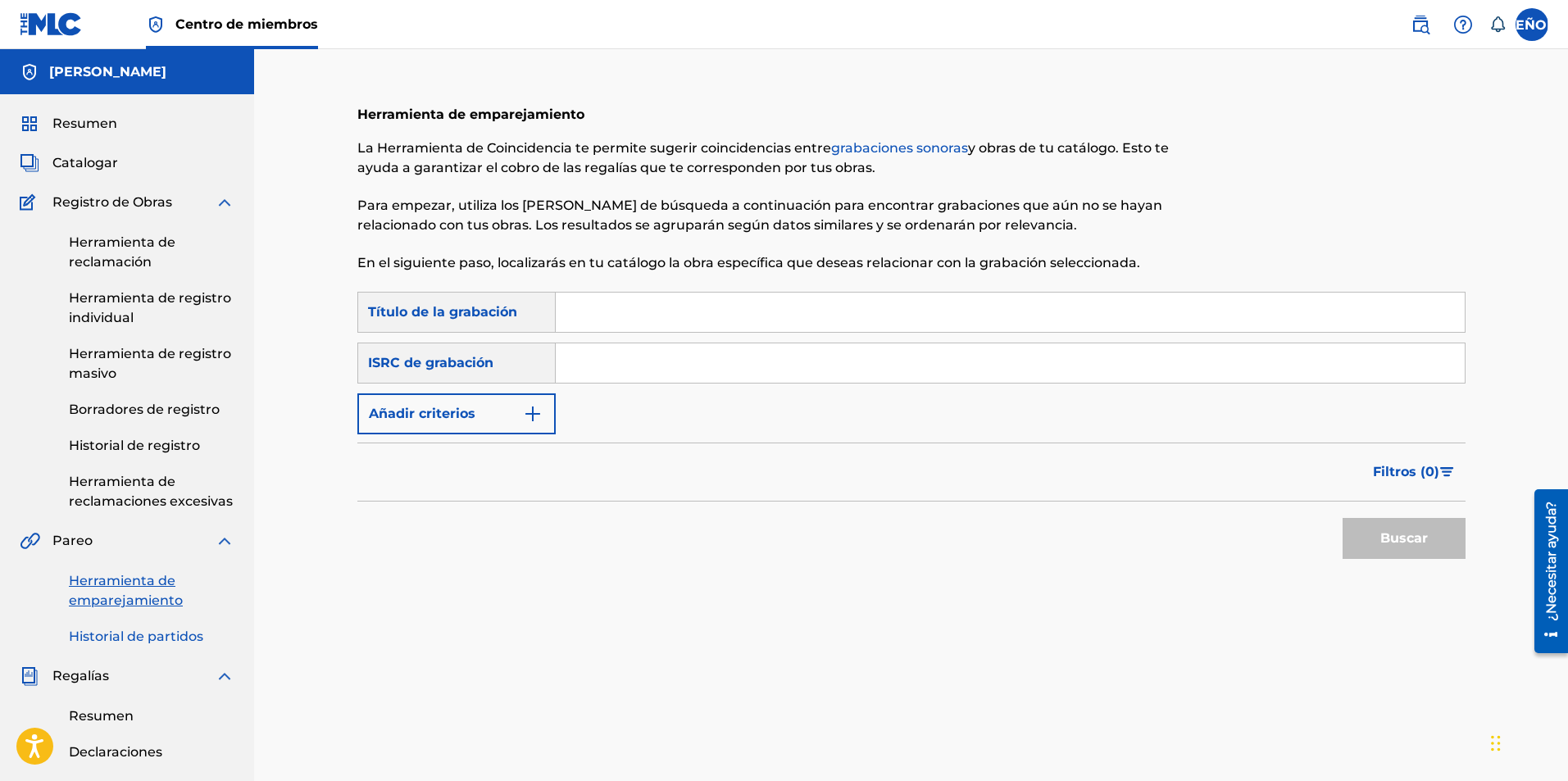
click at [141, 643] on font "Historial de partidos" at bounding box center [136, 636] width 135 height 16
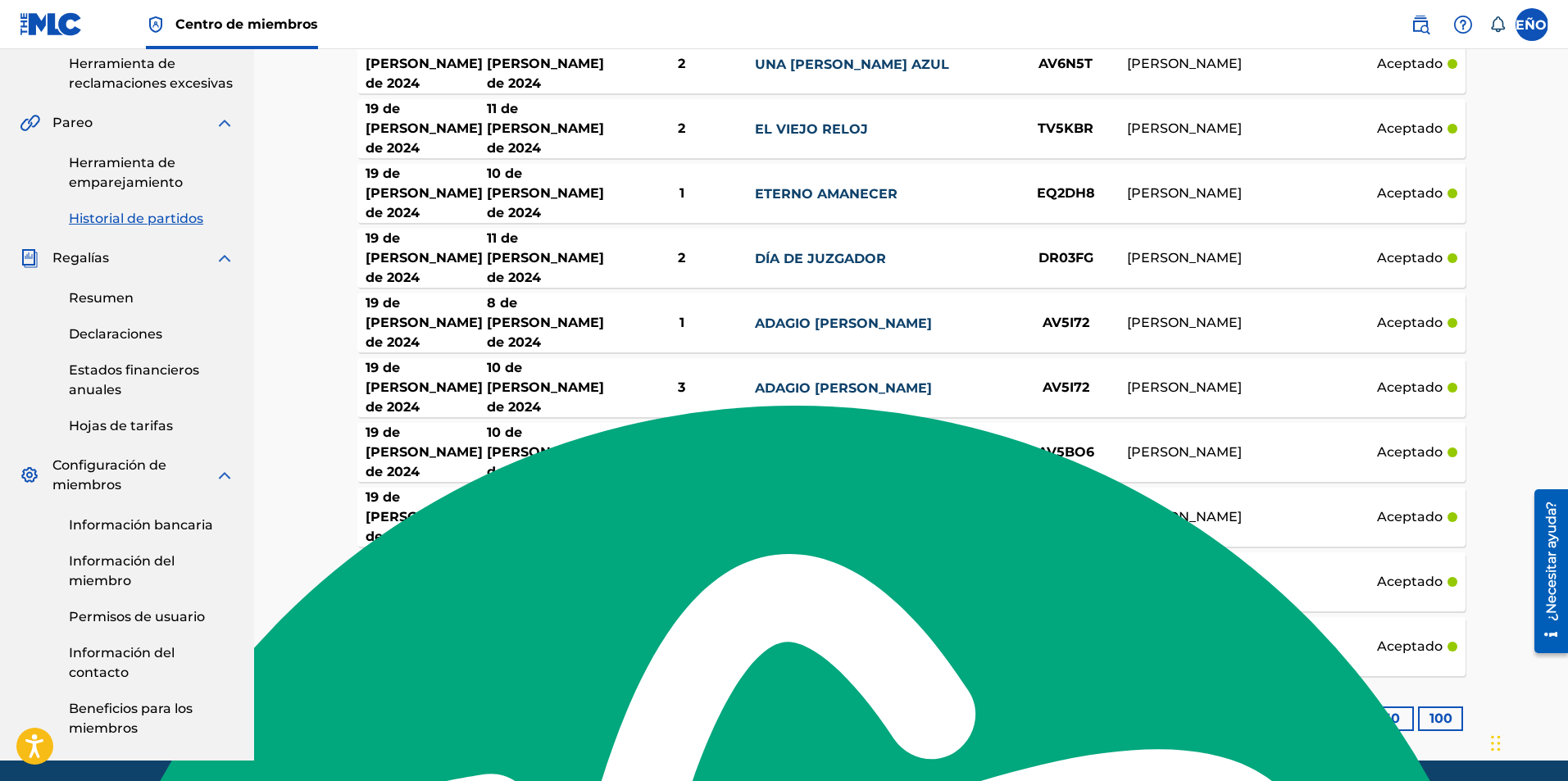
scroll to position [474, 0]
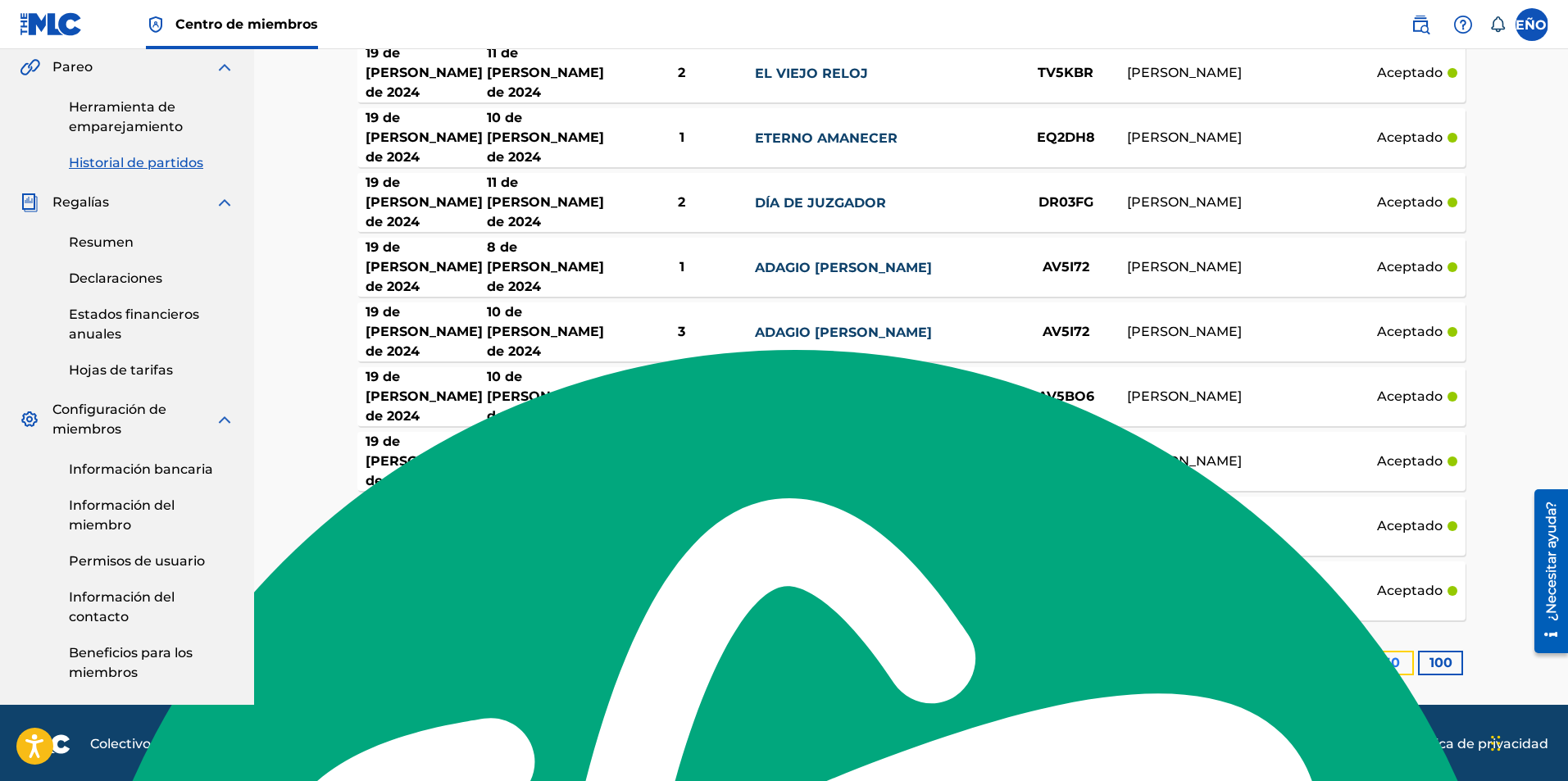
click at [1393, 655] on font "50" at bounding box center [1391, 662] width 17 height 16
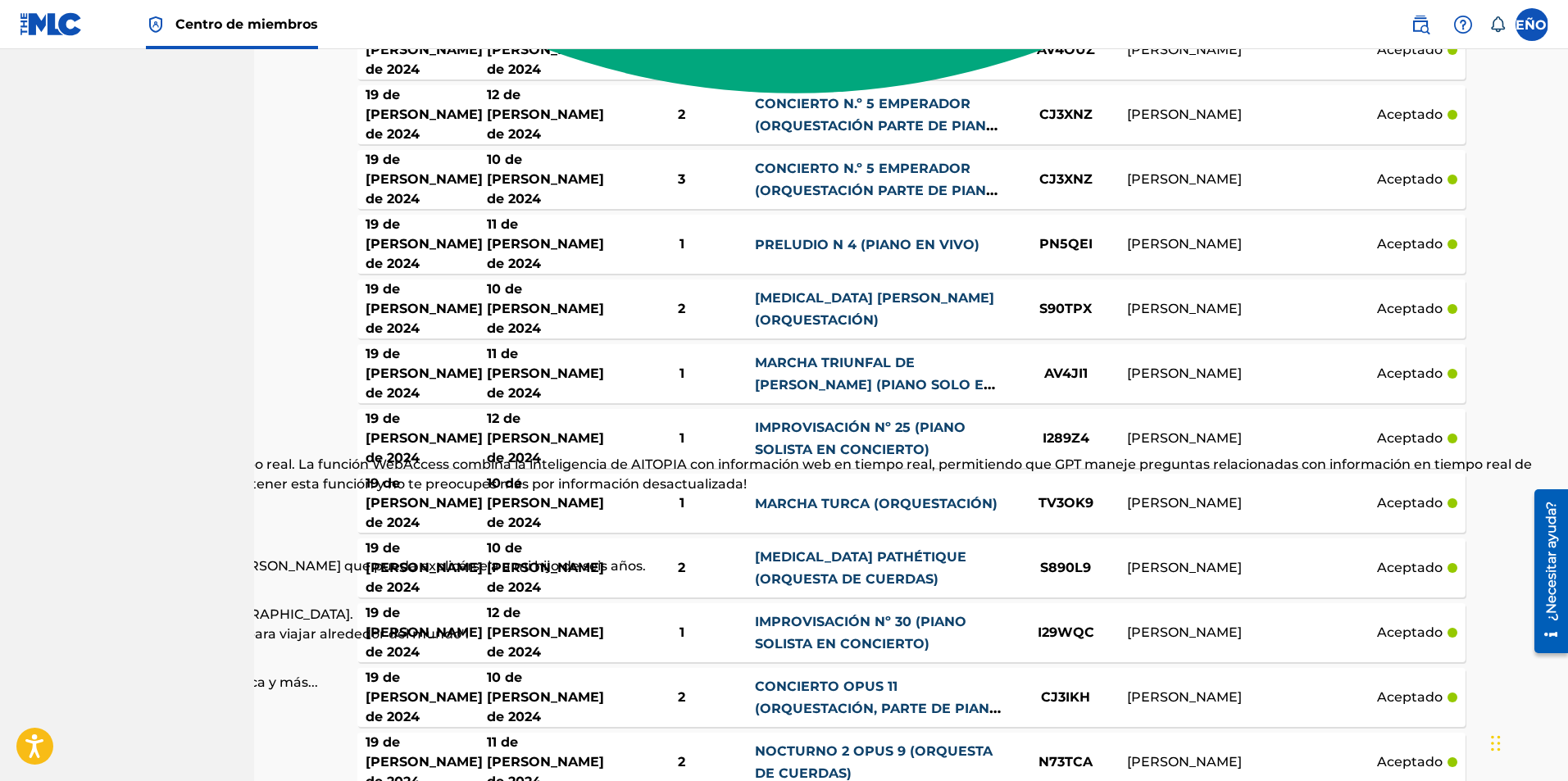
scroll to position [2249, 0]
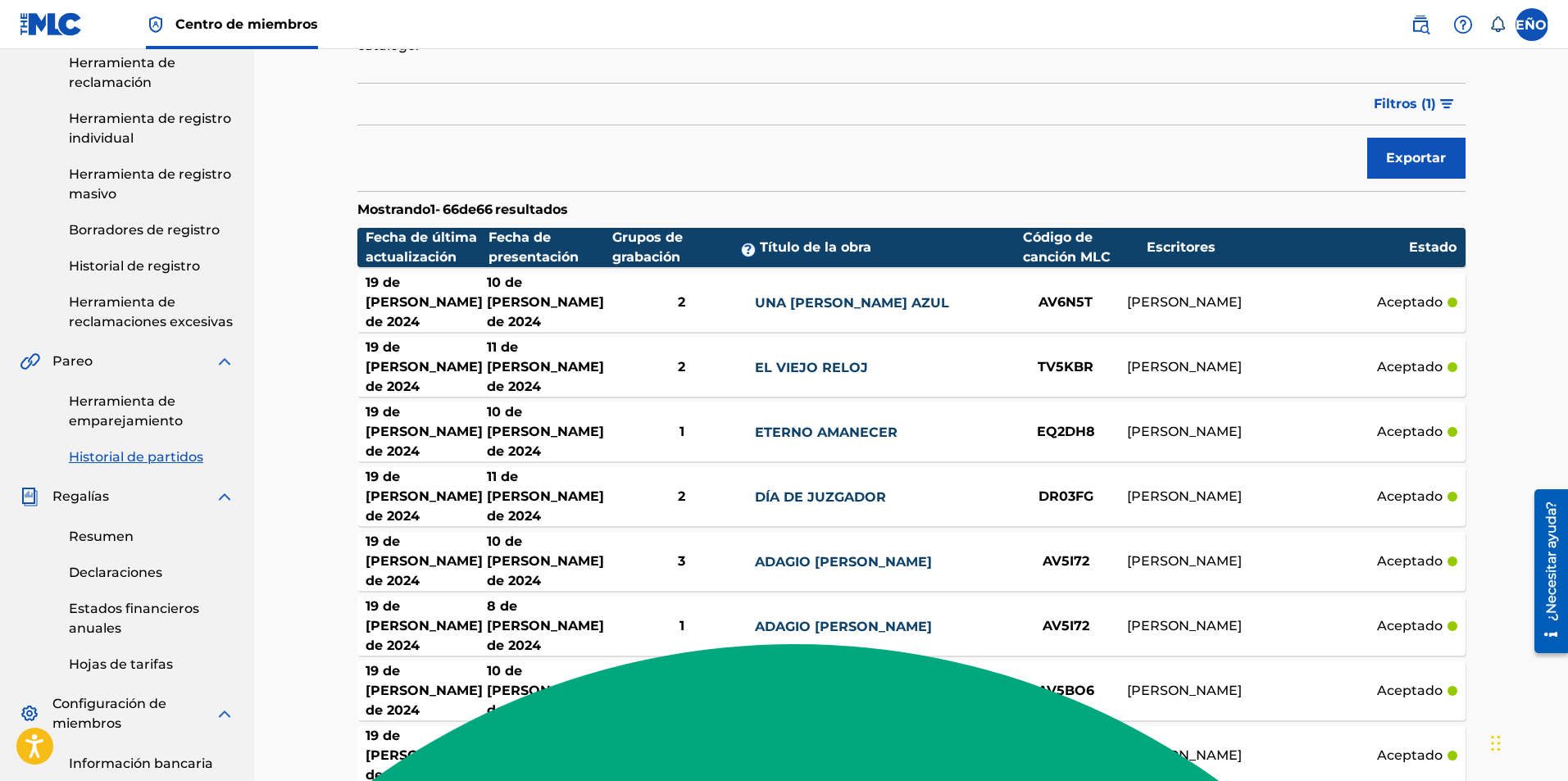
scroll to position [176, 0]
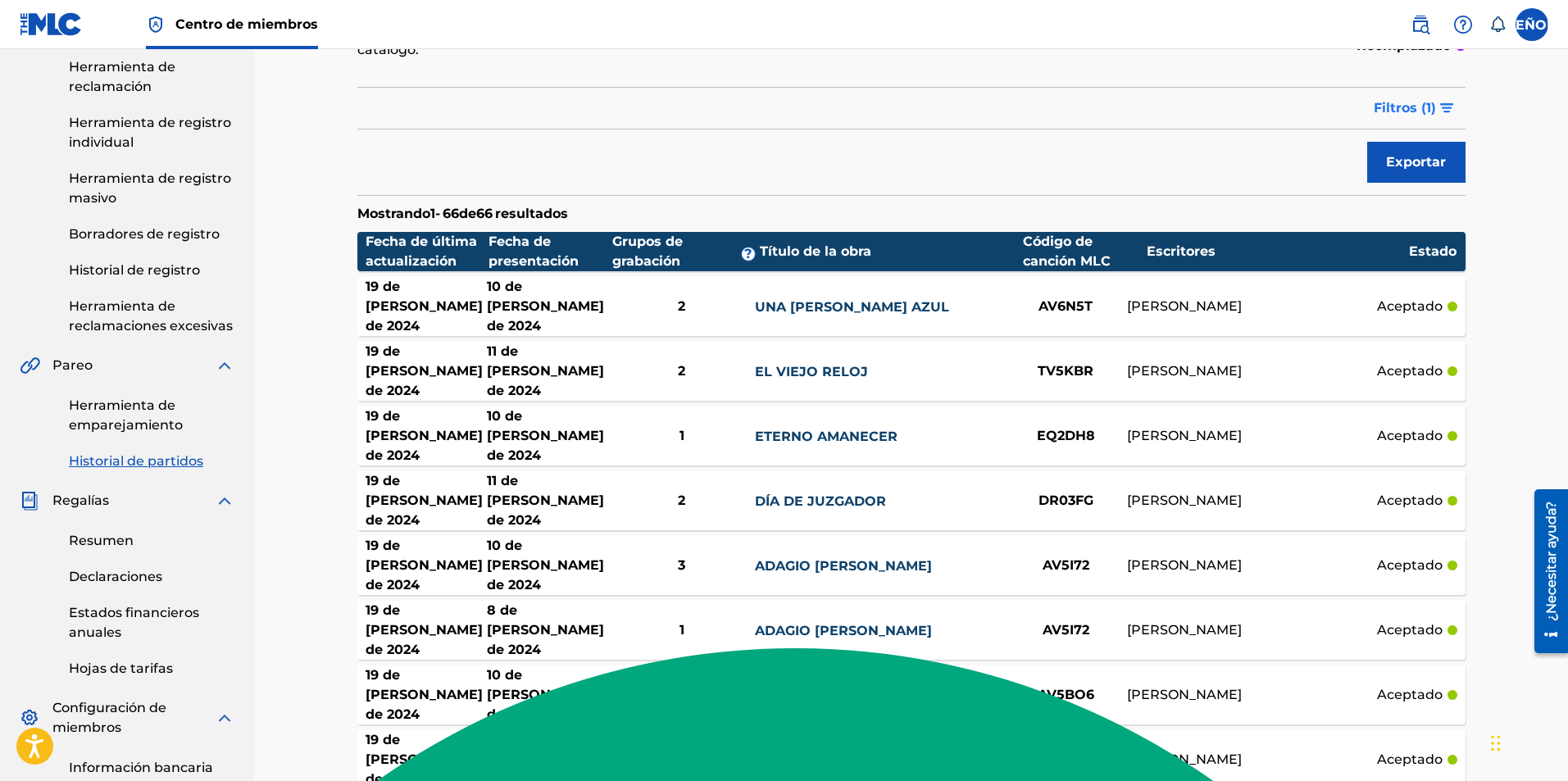
click at [1442, 109] on img "submit" at bounding box center [1446, 108] width 14 height 10
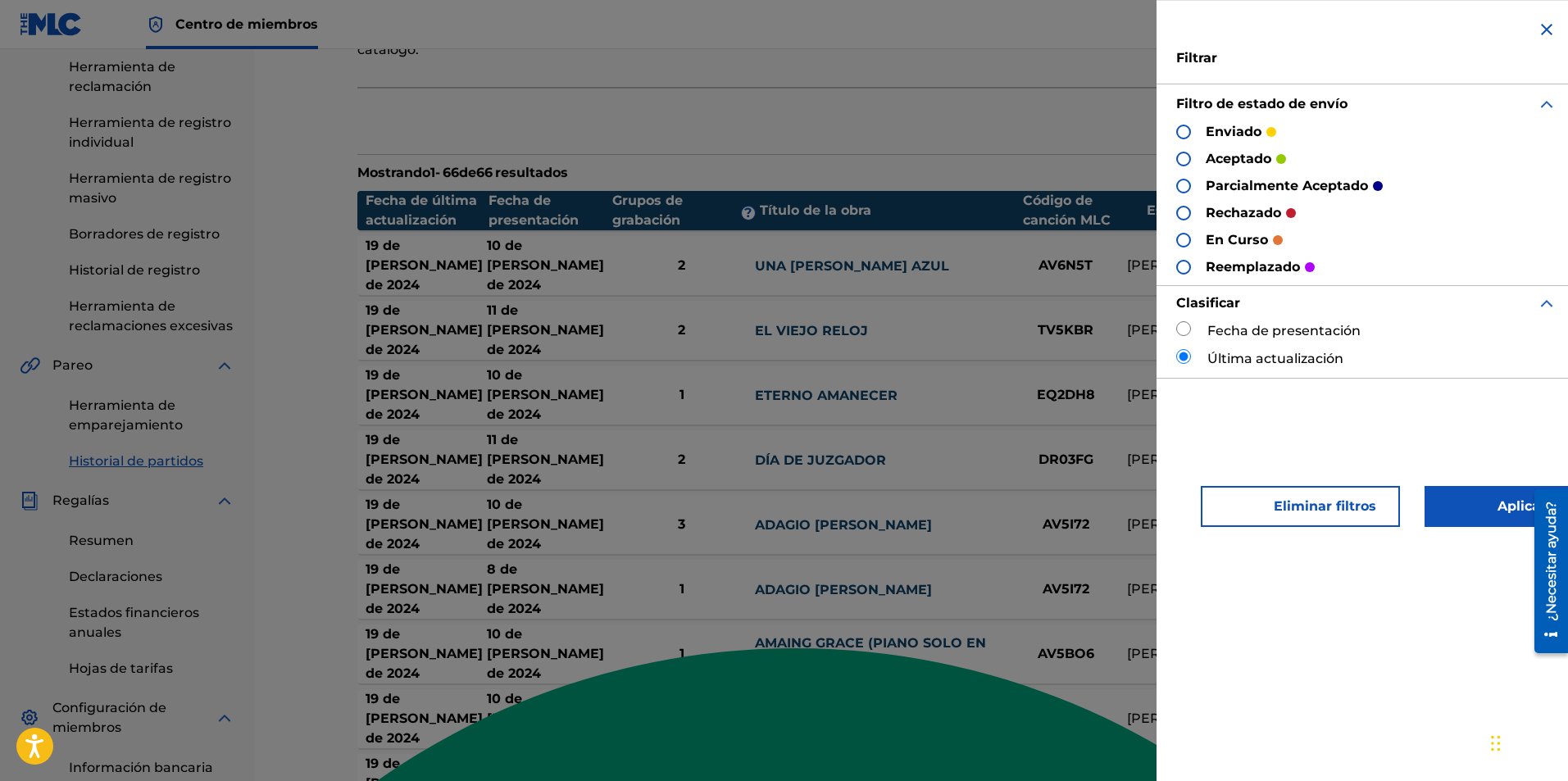
click at [1184, 324] on input "radio" at bounding box center [1184, 328] width 15 height 15
radio input "true"
click at [1479, 508] on font "Aplicar filtros" at bounding box center [1531, 507] width 117 height 20
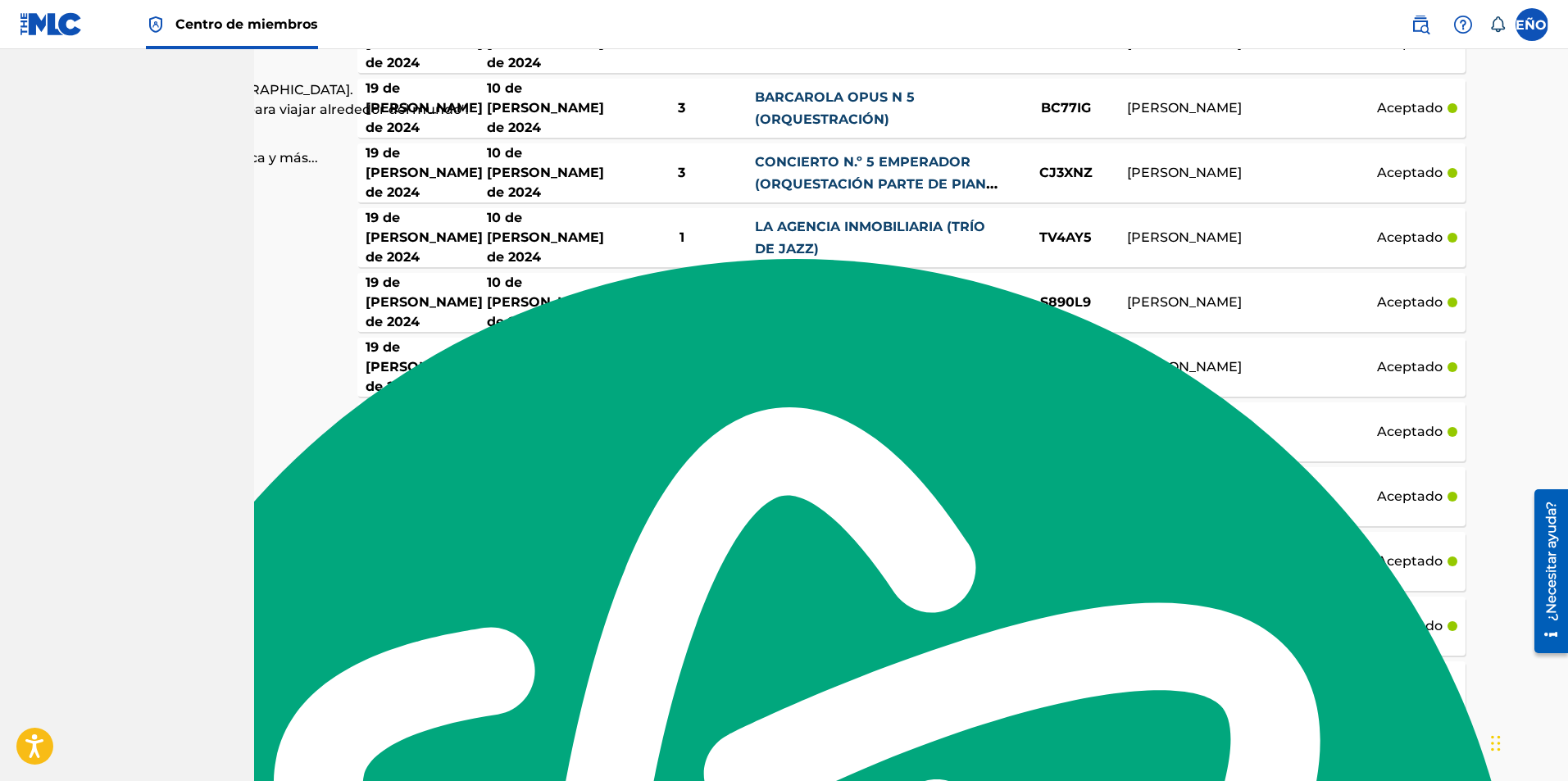
scroll to position [3020, 0]
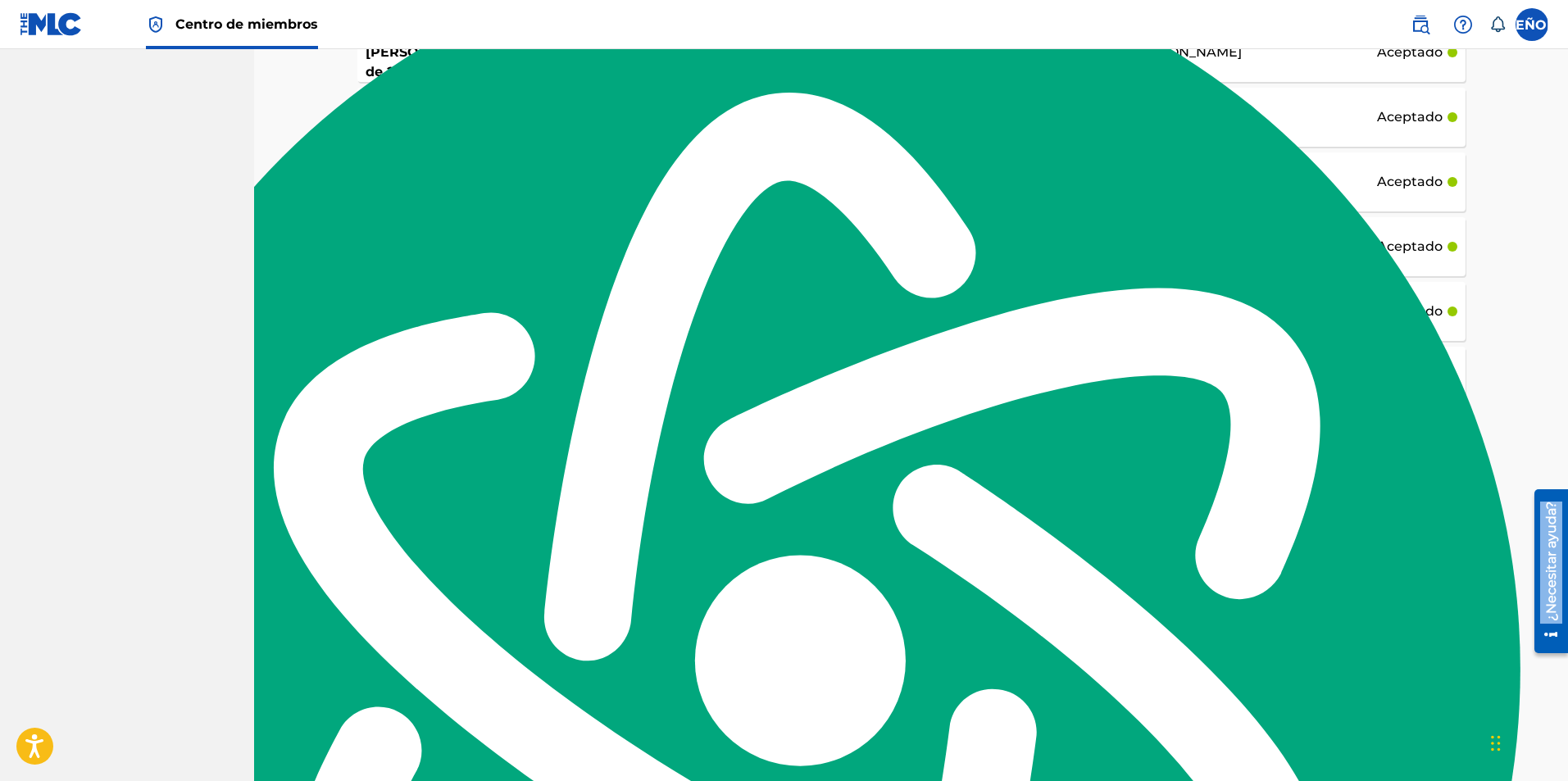
drag, startPoint x: 1567, startPoint y: 646, endPoint x: 1572, endPoint y: 228, distance: 418.0
click at [1567, 483] on html "¿Necesitar ayuda? Resource Center Help Get the help you need from our knowledge…" at bounding box center [1545, 571] width 46 height 177
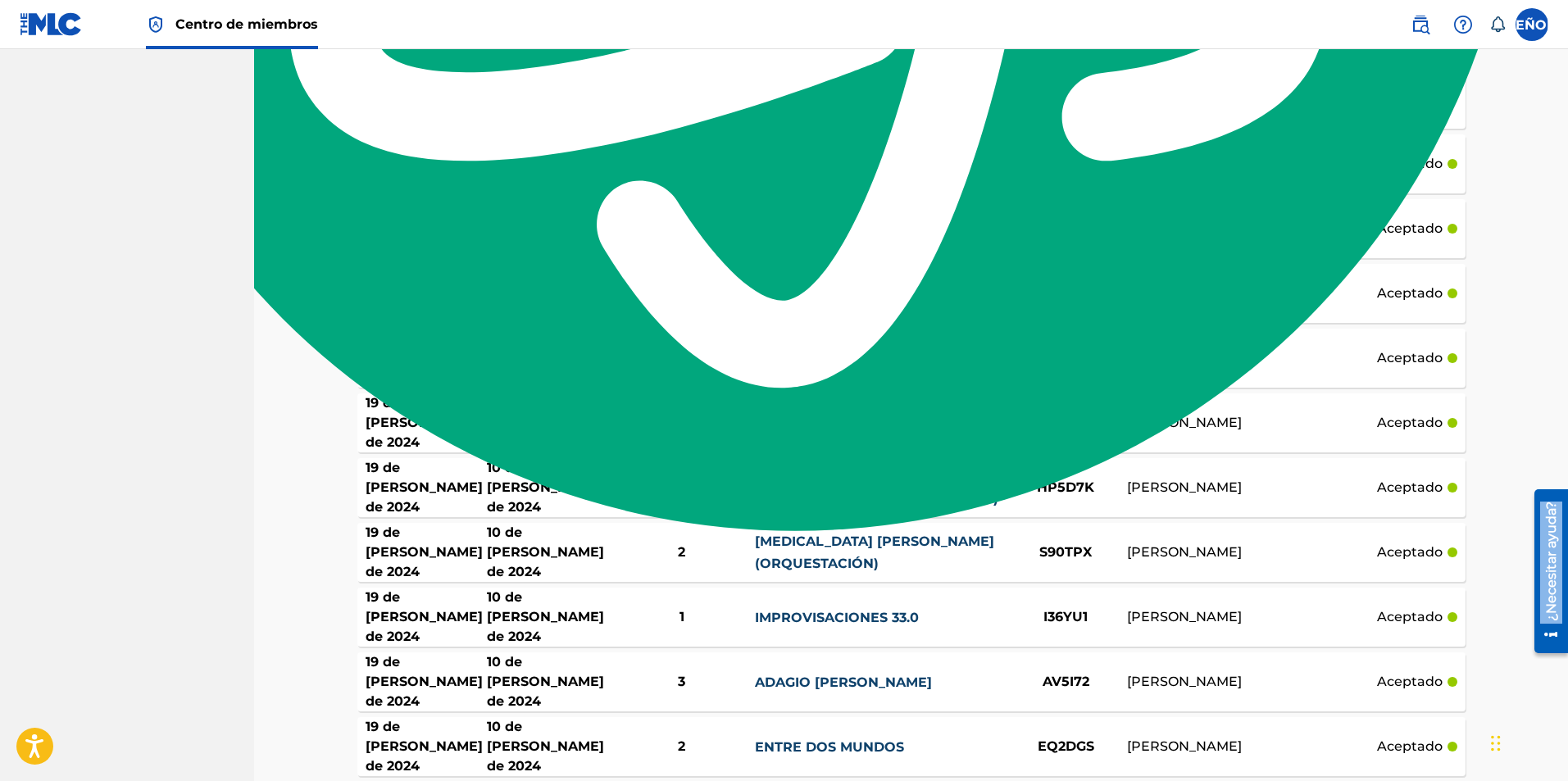
scroll to position [0, 0]
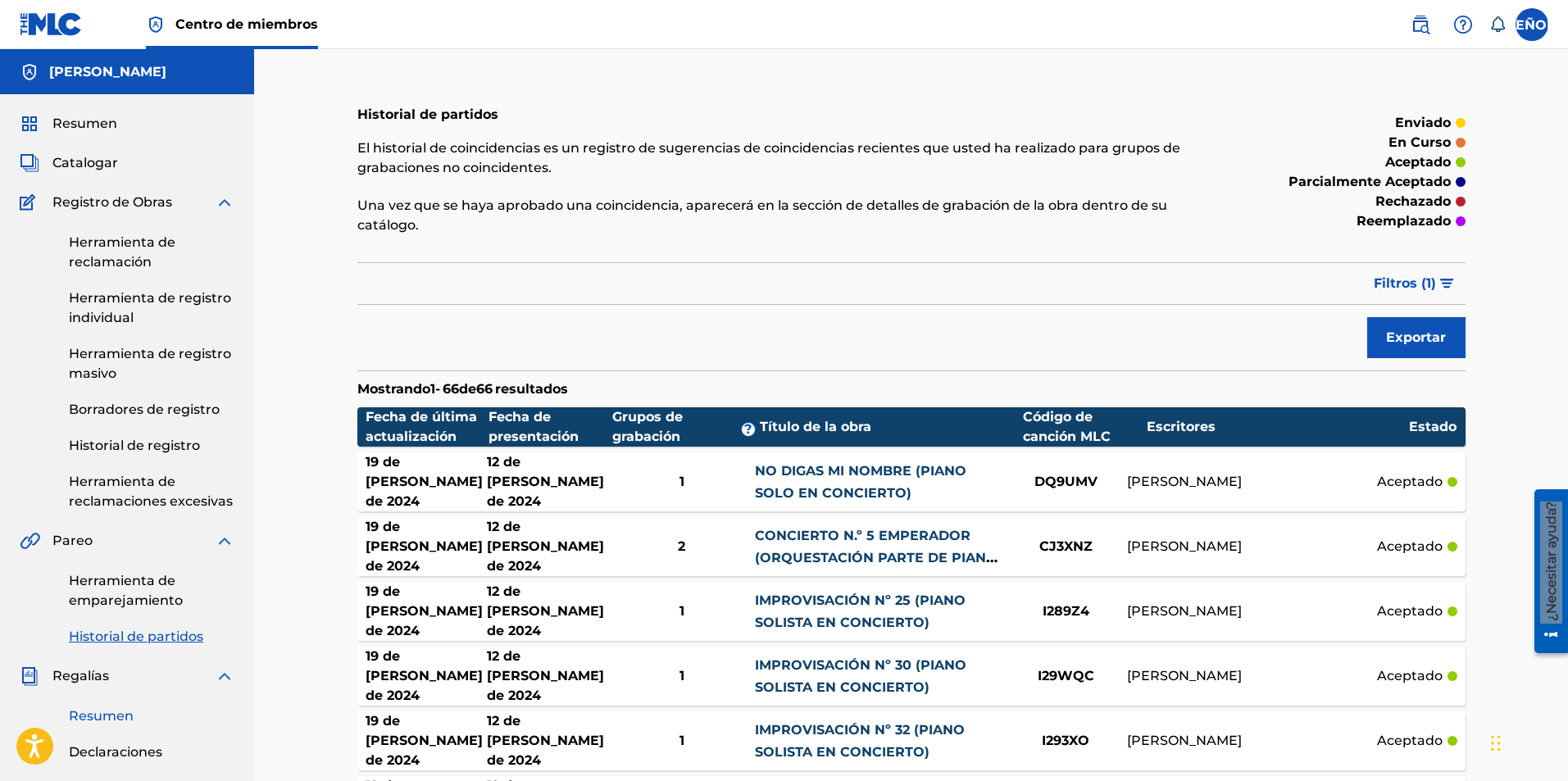
click at [114, 714] on font "Resumen" at bounding box center [101, 715] width 65 height 16
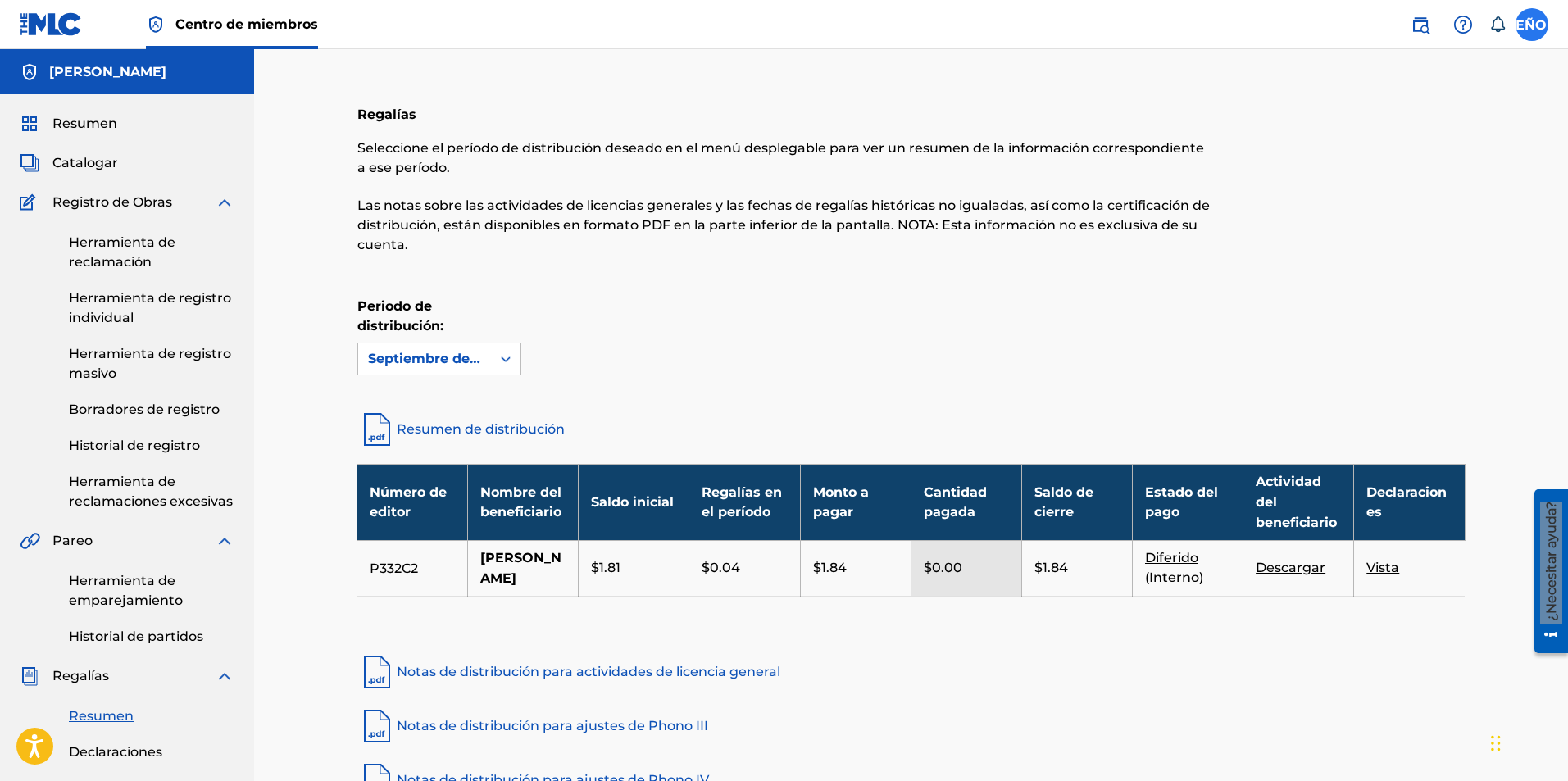
click at [1534, 31] on label at bounding box center [1532, 25] width 33 height 33
click at [1532, 25] on input "SEÑOR [PERSON_NAME] [PERSON_NAME][EMAIL_ADDRESS][DOMAIN_NAME] Preferencias de n…" at bounding box center [1532, 25] width 0 height 0
click at [1378, 265] on font "Finalizar la sesión" at bounding box center [1412, 263] width 116 height 16
click at [1532, 25] on input "SEÑOR [PERSON_NAME] [PERSON_NAME][EMAIL_ADDRESS][DOMAIN_NAME] Preferencias de n…" at bounding box center [1532, 25] width 0 height 0
